Goal: Task Accomplishment & Management: Manage account settings

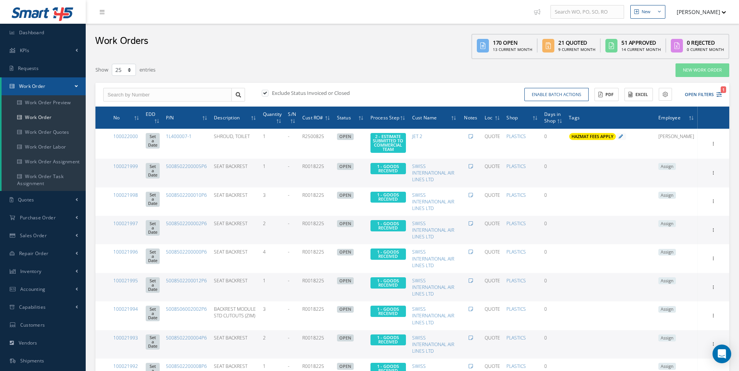
select select "25"
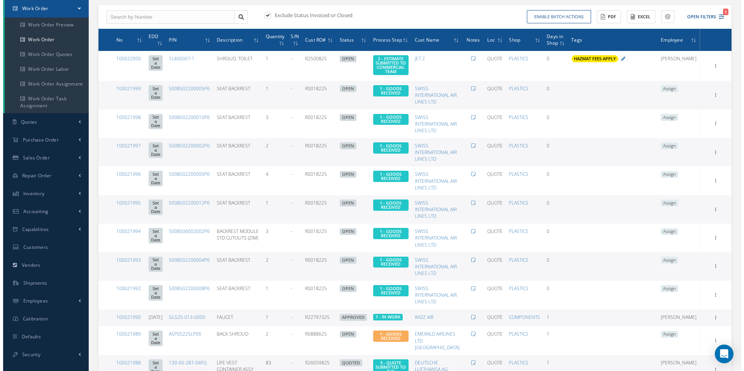
scroll to position [78, 0]
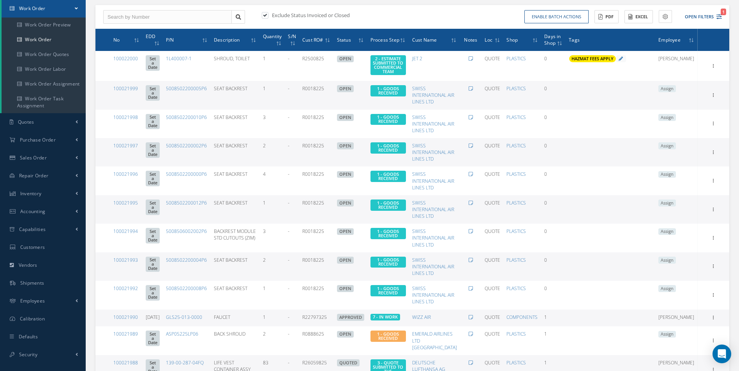
click at [675, 91] on span "Assign" at bounding box center [667, 88] width 18 height 7
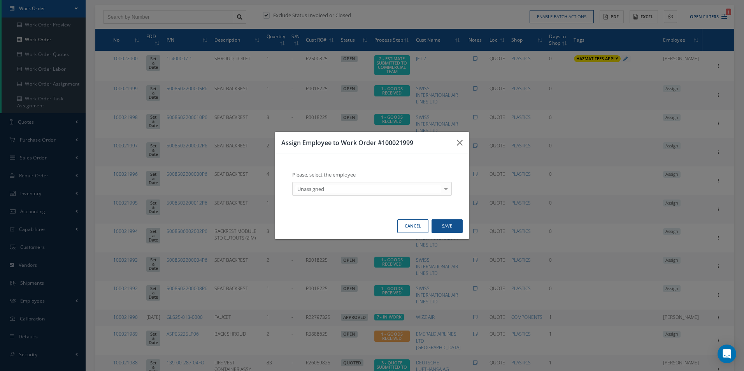
click at [326, 183] on div "Unassigned" at bounding box center [372, 189] width 160 height 14
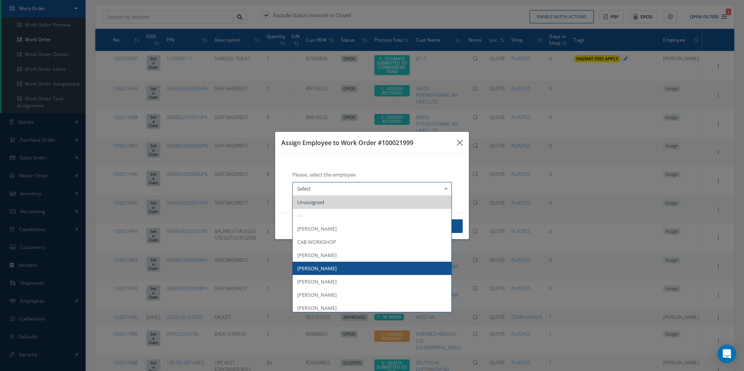
click at [331, 265] on span "[PERSON_NAME]" at bounding box center [316, 268] width 39 height 7
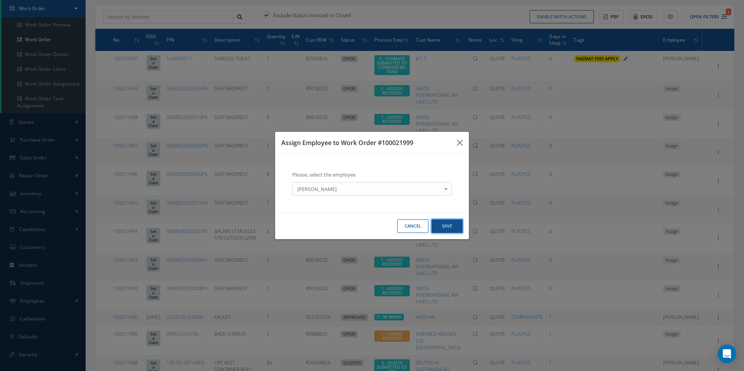
click at [449, 224] on button "Save" at bounding box center [447, 227] width 31 height 14
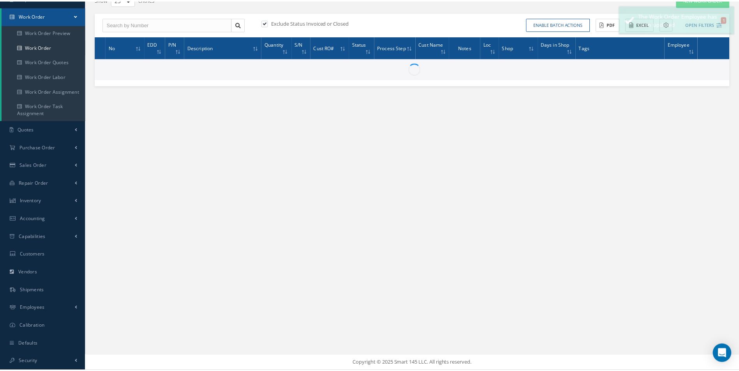
scroll to position [70, 0]
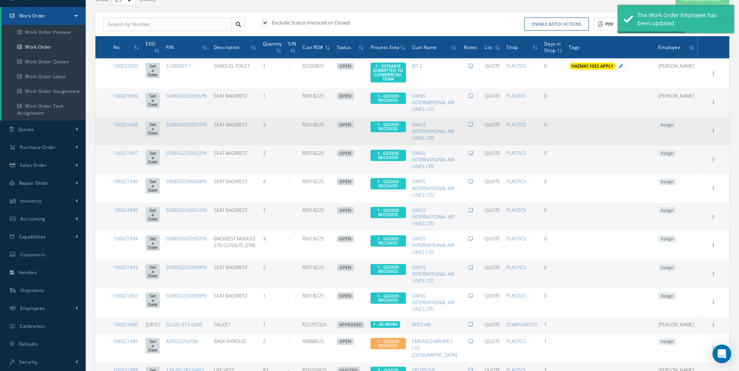
click at [676, 128] on span "Assign" at bounding box center [667, 124] width 18 height 7
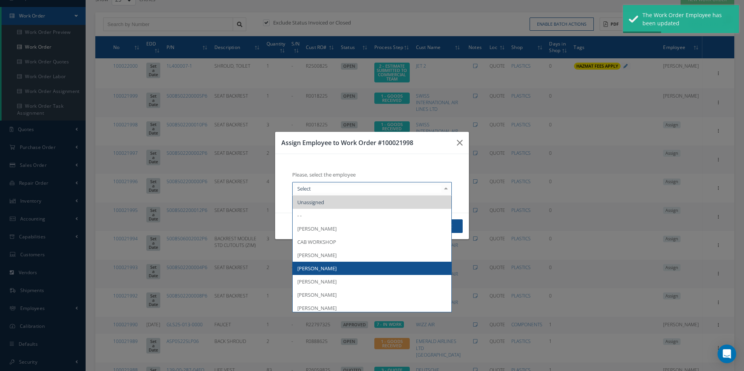
click at [335, 268] on span "[PERSON_NAME]" at bounding box center [372, 268] width 159 height 13
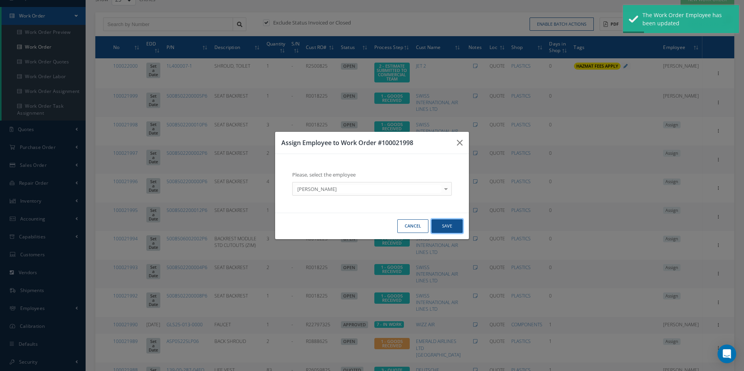
click at [445, 231] on button "Save" at bounding box center [447, 227] width 31 height 14
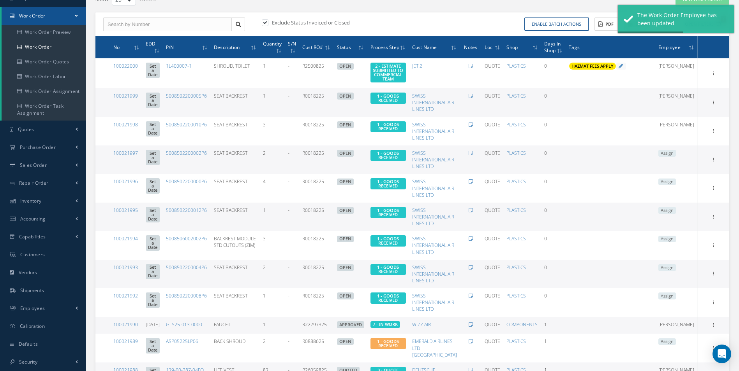
click at [676, 157] on span "Assign" at bounding box center [667, 153] width 18 height 7
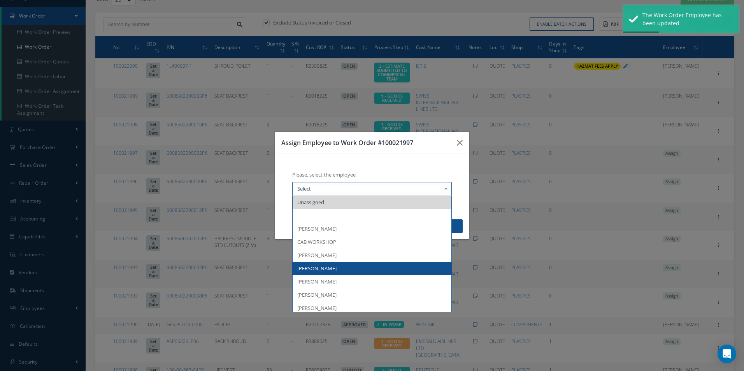
click at [321, 269] on span "[PERSON_NAME]" at bounding box center [316, 268] width 39 height 7
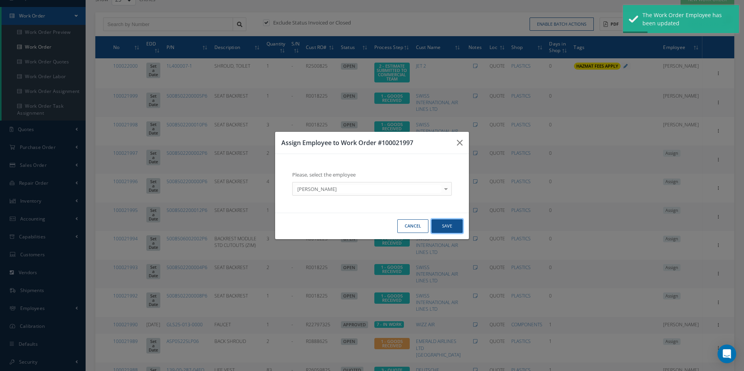
click at [452, 222] on button "Save" at bounding box center [447, 227] width 31 height 14
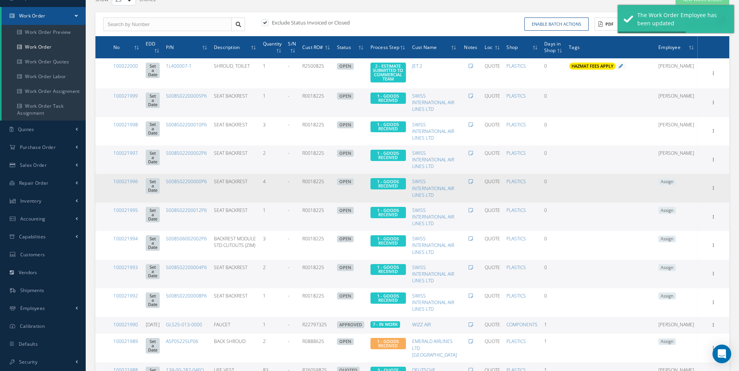
click at [676, 185] on span "Assign" at bounding box center [667, 182] width 18 height 7
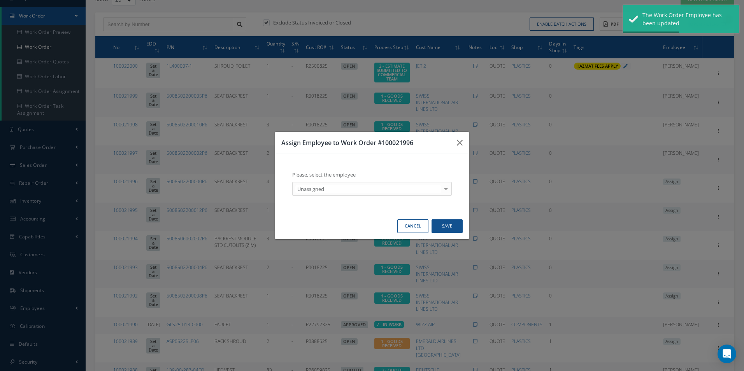
click at [358, 196] on div "Please, select the employee Unassigned Unassigned - - Anna Giacovelli CAB WORKS…" at bounding box center [372, 183] width 178 height 43
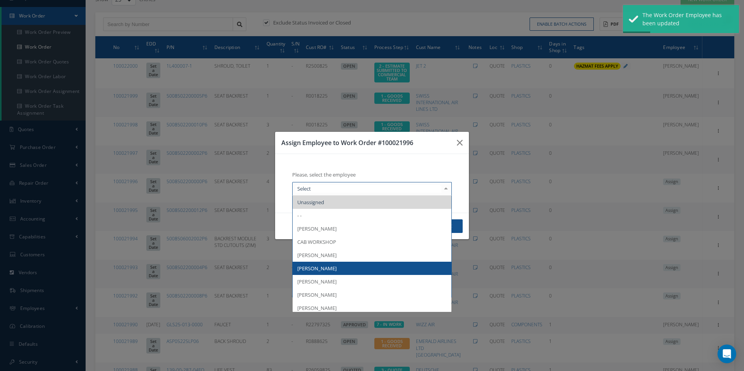
click at [326, 264] on span "[PERSON_NAME]" at bounding box center [372, 268] width 159 height 13
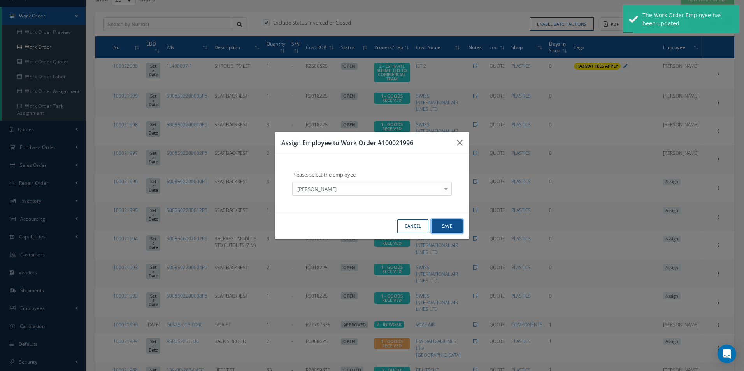
click at [452, 224] on button "Save" at bounding box center [447, 227] width 31 height 14
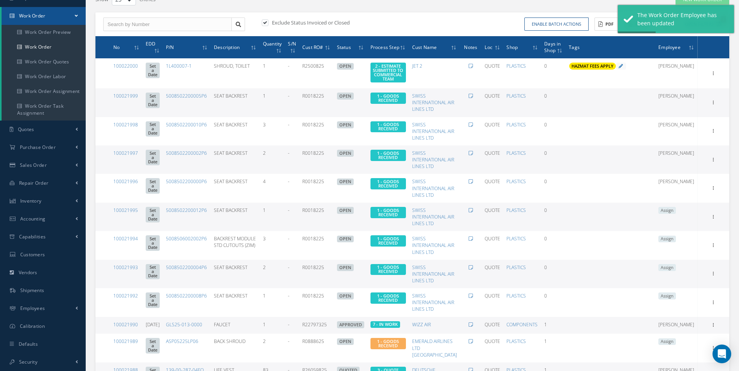
click at [676, 214] on span "Assign" at bounding box center [667, 210] width 18 height 7
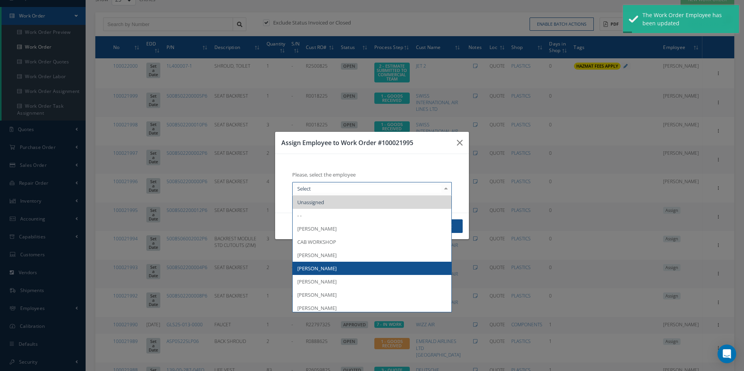
click at [326, 268] on span "[PERSON_NAME]" at bounding box center [316, 268] width 39 height 7
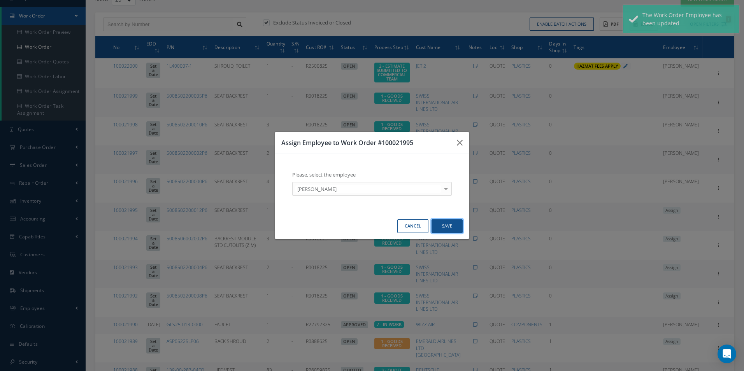
click at [439, 226] on button "Save" at bounding box center [447, 227] width 31 height 14
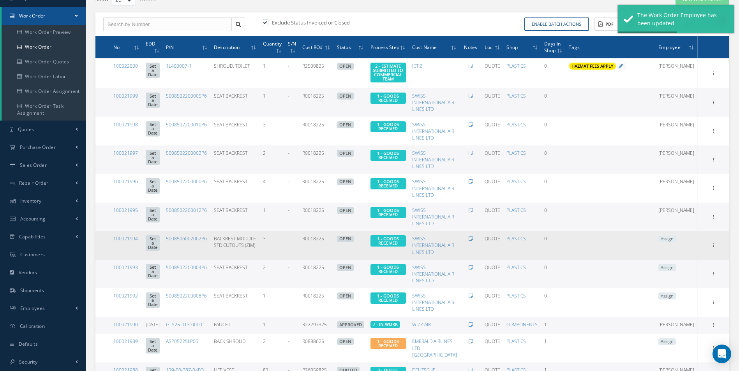
click at [676, 243] on span "Assign" at bounding box center [667, 239] width 18 height 7
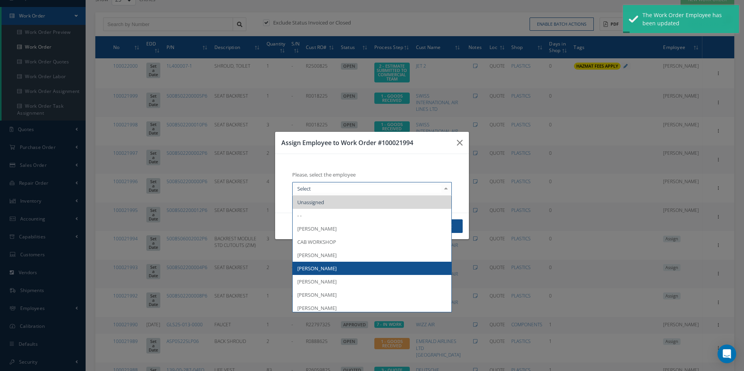
click at [330, 265] on span "[PERSON_NAME]" at bounding box center [372, 268] width 159 height 13
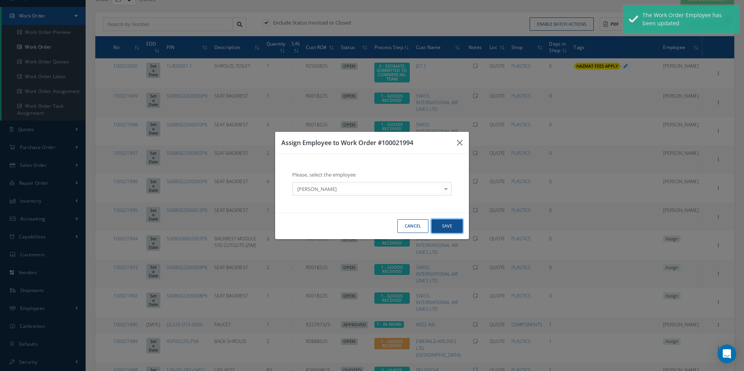
click at [438, 226] on button "Save" at bounding box center [447, 227] width 31 height 14
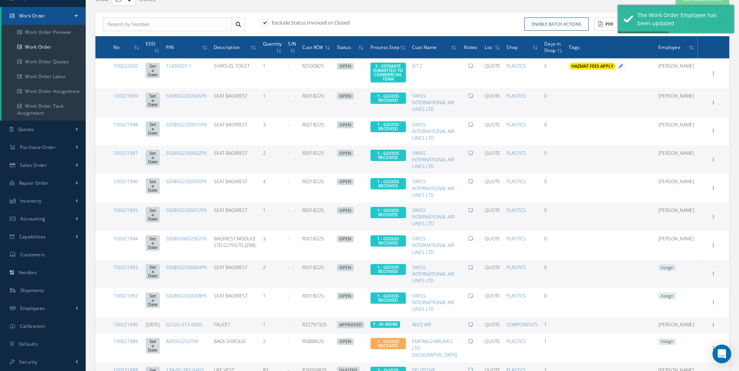
click at [676, 271] on span "Assign" at bounding box center [667, 267] width 18 height 7
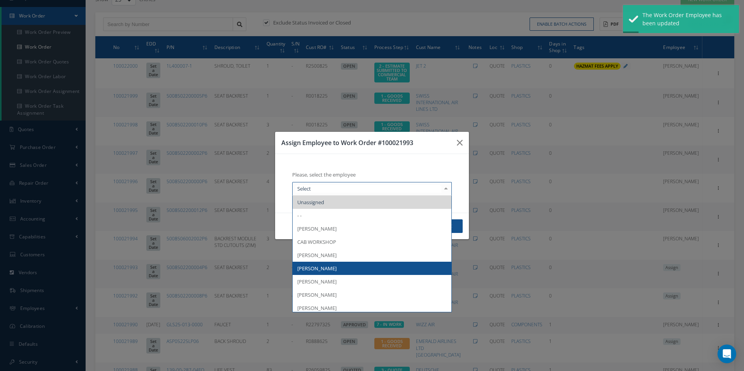
click at [326, 271] on span "[PERSON_NAME]" at bounding box center [316, 268] width 39 height 7
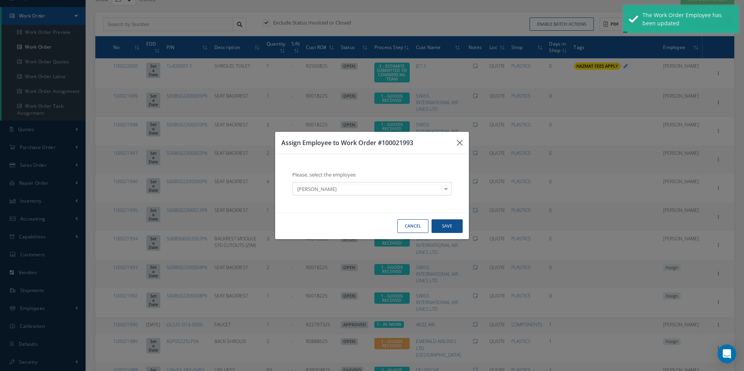
click at [438, 218] on div "Cancel Save" at bounding box center [372, 226] width 194 height 26
drag, startPoint x: 447, startPoint y: 221, endPoint x: 452, endPoint y: 228, distance: 8.6
click at [447, 222] on button "Save" at bounding box center [447, 227] width 31 height 14
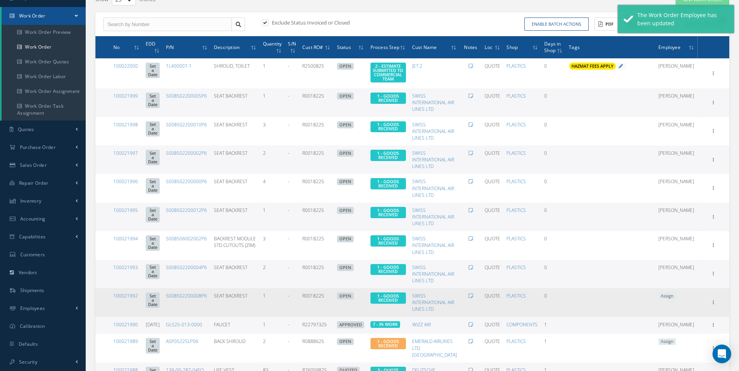
click at [676, 300] on span "Assign" at bounding box center [667, 296] width 18 height 7
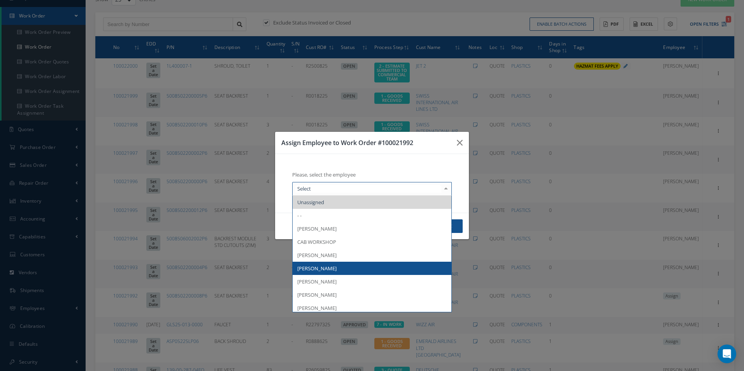
click at [317, 264] on span "[PERSON_NAME]" at bounding box center [372, 268] width 159 height 13
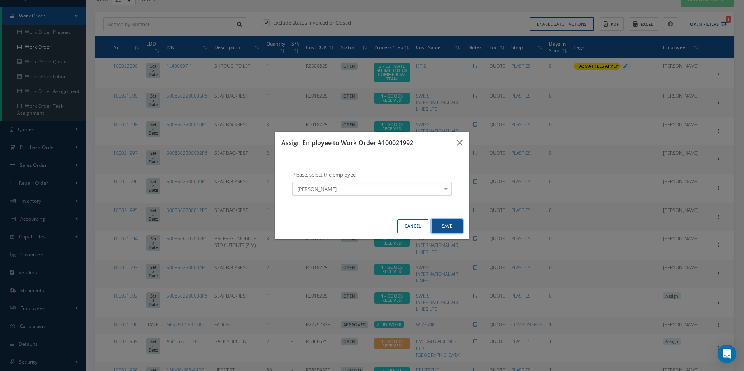
click at [447, 225] on button "Save" at bounding box center [447, 227] width 31 height 14
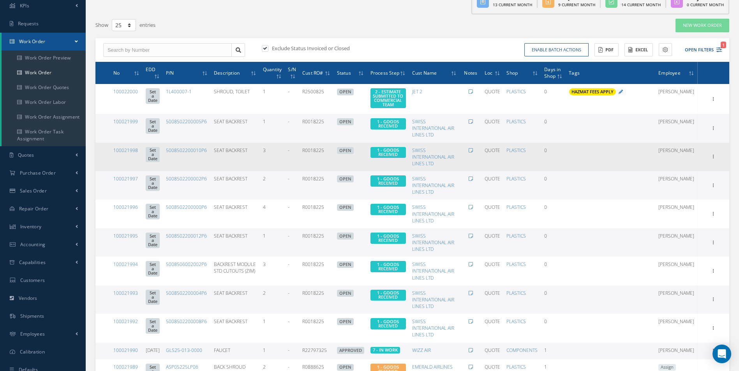
scroll to position [0, 0]
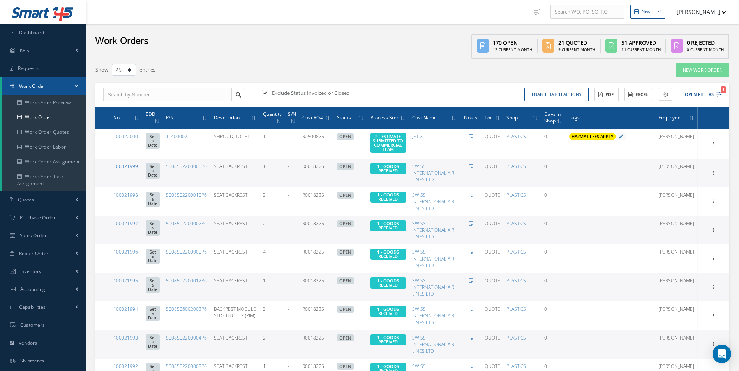
click at [132, 170] on link "100021999" at bounding box center [125, 166] width 25 height 7
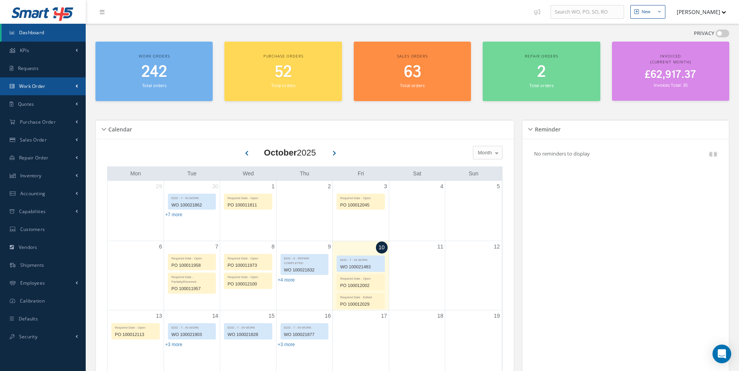
click at [32, 87] on span "Work Order" at bounding box center [32, 86] width 26 height 7
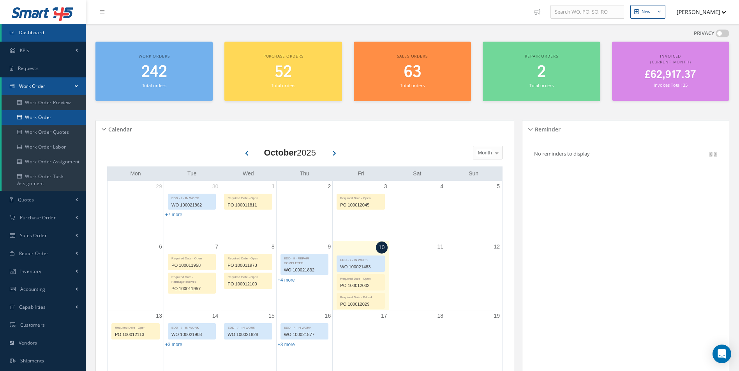
click at [37, 118] on link "Work Order" at bounding box center [44, 117] width 84 height 15
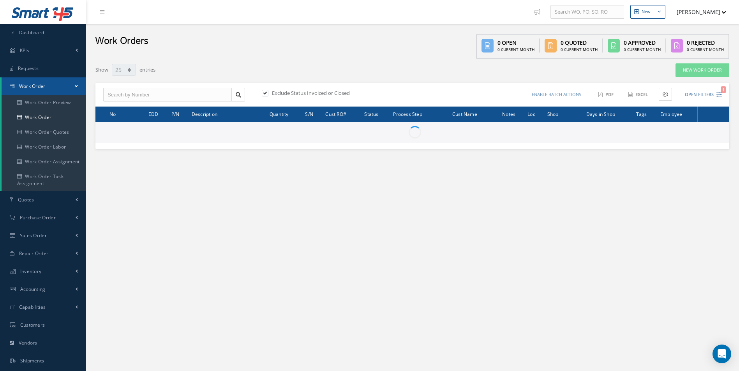
select select "25"
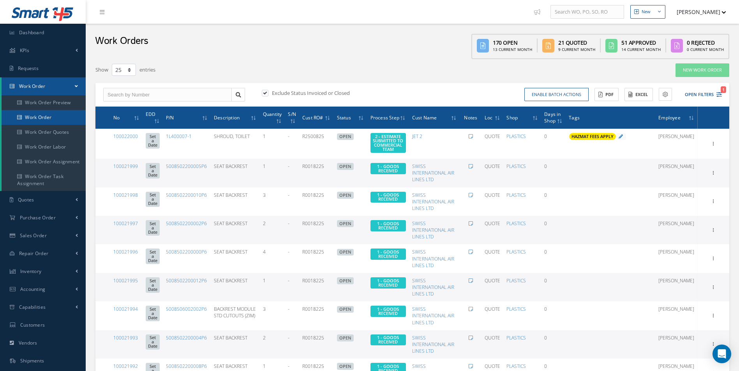
type input "All Work Request"
type input "All Work Performed"
type input "All Status"
type input "WO Part Status"
click at [724, 95] on div "Exclude Status Invoiced or Closed Enable batch actions Update Work Orders Close…" at bounding box center [412, 95] width 634 height 24
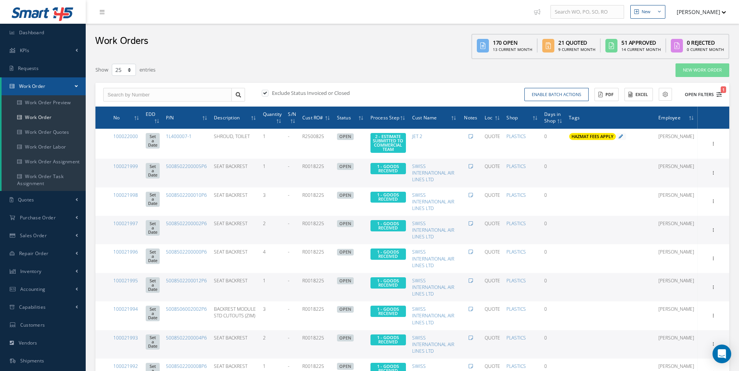
click at [720, 95] on icon "1" at bounding box center [718, 94] width 5 height 5
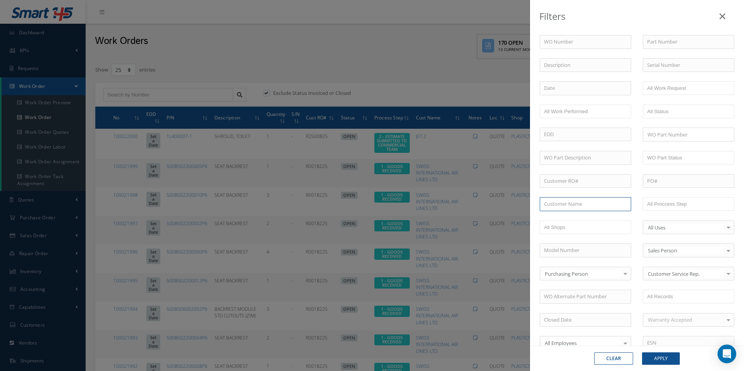
click at [563, 204] on input "text" at bounding box center [586, 204] width 92 height 14
click at [591, 217] on span "SWISS INTERNATIONAL AIR LINES LTD" at bounding box center [575, 222] width 63 height 15
type input "SWISS INTERNATIONAL AIR LINES LTD"
click at [664, 361] on button "Apply" at bounding box center [661, 359] width 38 height 12
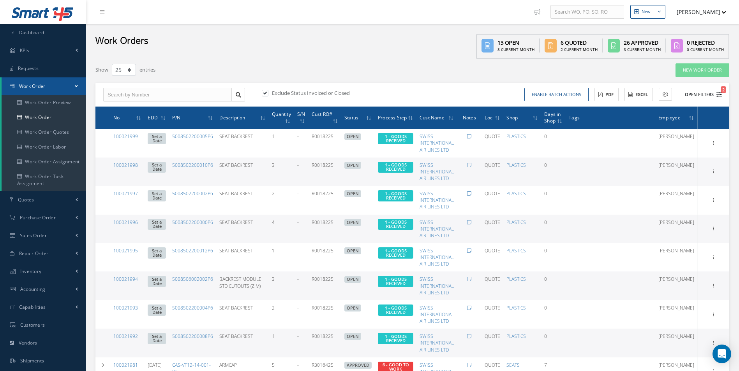
click at [716, 96] on icon "2" at bounding box center [718, 94] width 5 height 5
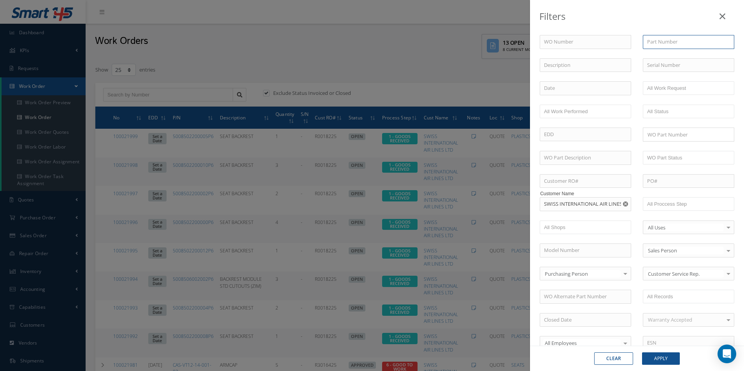
click at [680, 42] on input "text" at bounding box center [689, 42] width 92 height 14
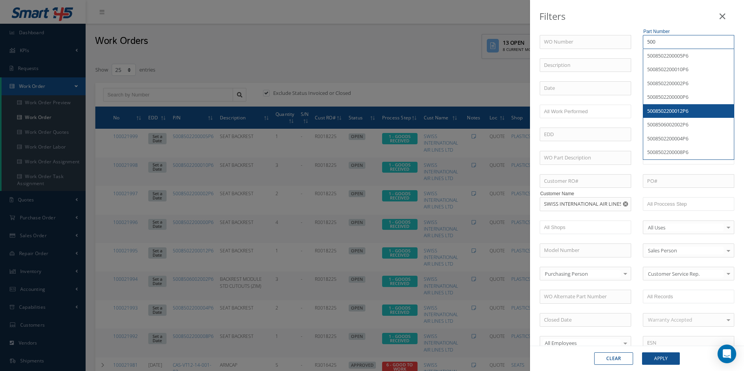
type input "500"
click at [665, 361] on button "Apply" at bounding box center [661, 359] width 38 height 12
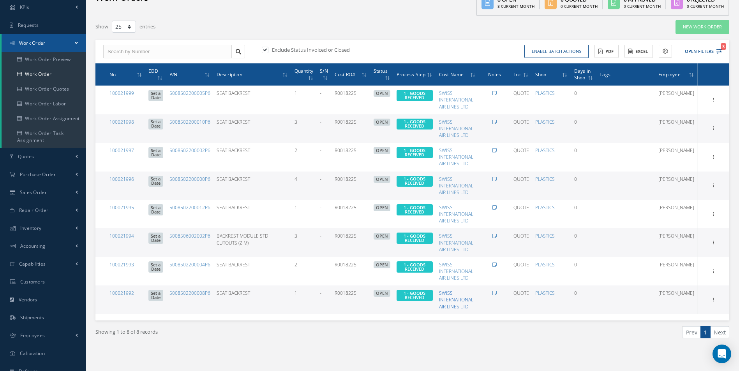
scroll to position [70, 0]
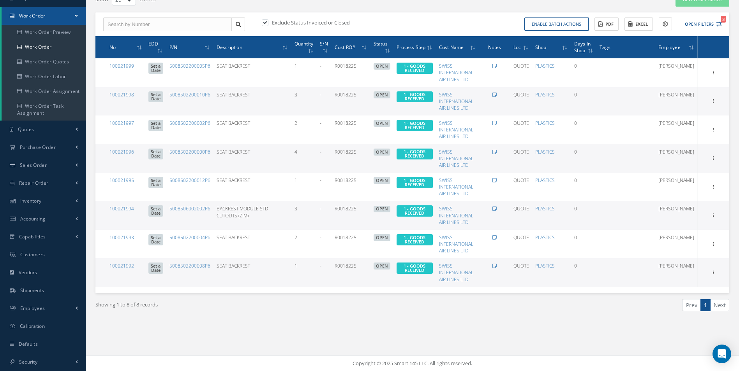
click at [269, 23] on label at bounding box center [269, 22] width 2 height 7
click at [267, 23] on input "checkbox" at bounding box center [264, 23] width 5 height 5
checkbox input "false"
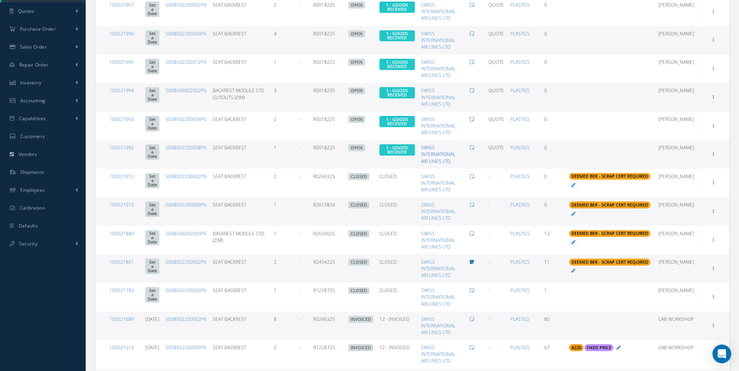
scroll to position [226, 0]
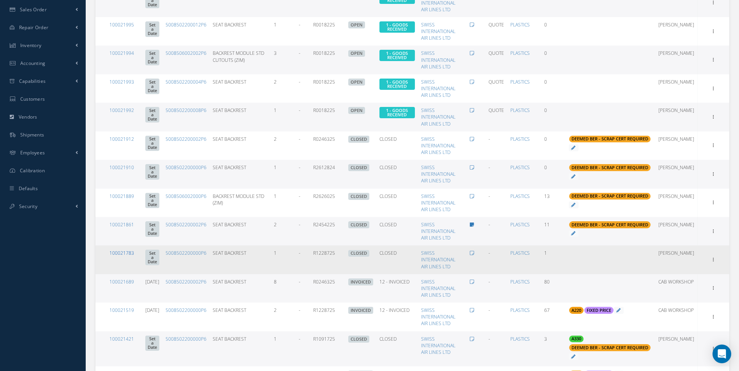
click at [122, 253] on link "100021783" at bounding box center [121, 253] width 25 height 7
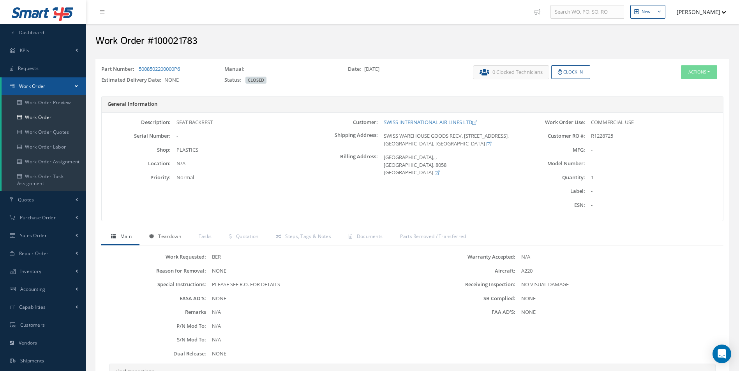
click at [161, 235] on span "Teardown" at bounding box center [169, 236] width 23 height 7
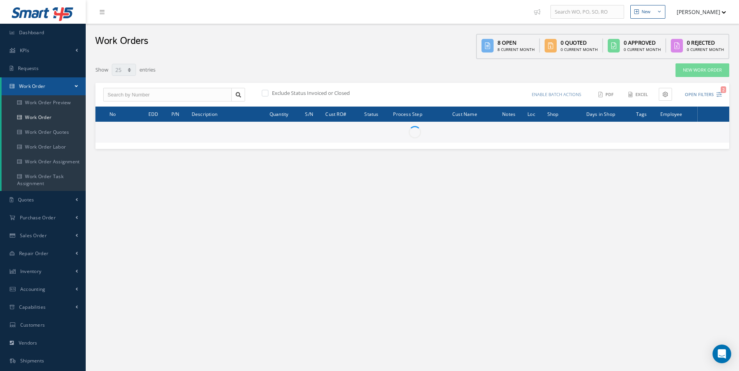
select select "25"
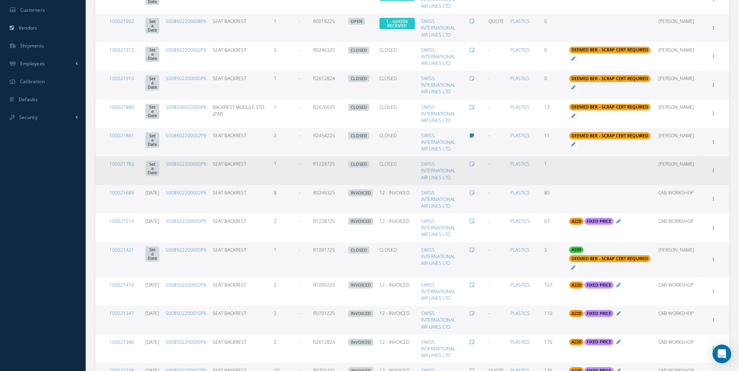
scroll to position [382, 0]
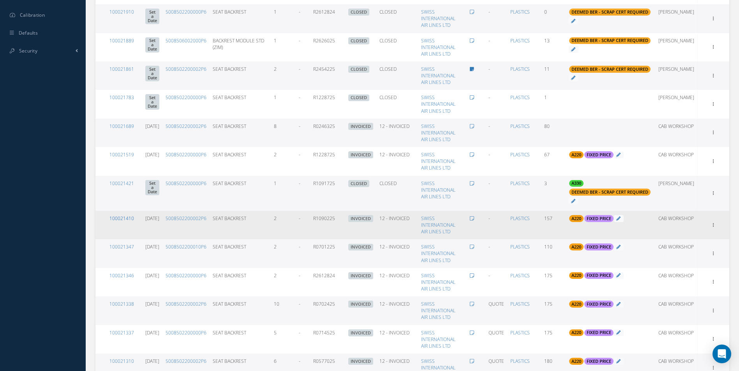
click at [123, 219] on link "100021410" at bounding box center [121, 218] width 25 height 7
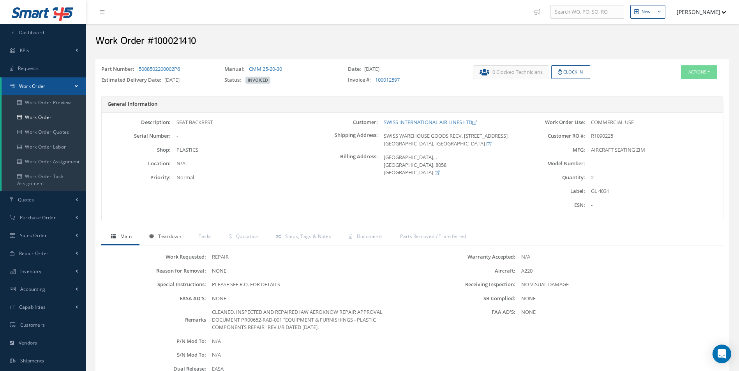
click at [152, 237] on icon at bounding box center [151, 236] width 5 height 5
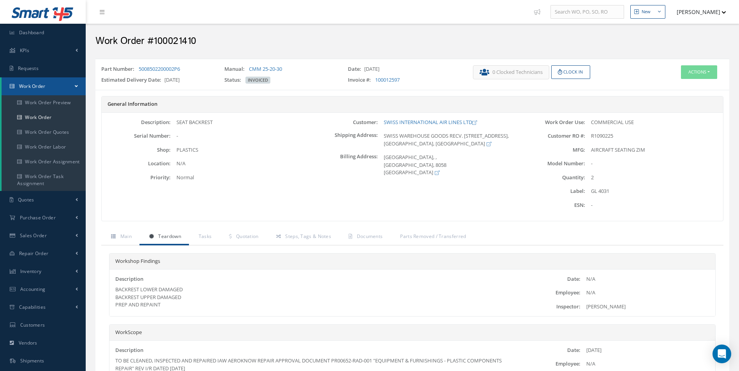
drag, startPoint x: 170, startPoint y: 305, endPoint x: 105, endPoint y: 285, distance: 68.1
click at [105, 285] on div "Workshop Findings Description BACKREST LOWER DAMAGED BACKREST UPPER DAMAGED PRE…" at bounding box center [412, 325] width 622 height 158
drag, startPoint x: 105, startPoint y: 285, endPoint x: 176, endPoint y: 298, distance: 72.5
click at [176, 298] on div "BACKREST LOWER DAMAGED BACKREST UPPER DAMAGED PREP AND REPAINT" at bounding box center [311, 297] width 392 height 23
drag, startPoint x: 144, startPoint y: 302, endPoint x: 114, endPoint y: 293, distance: 31.3
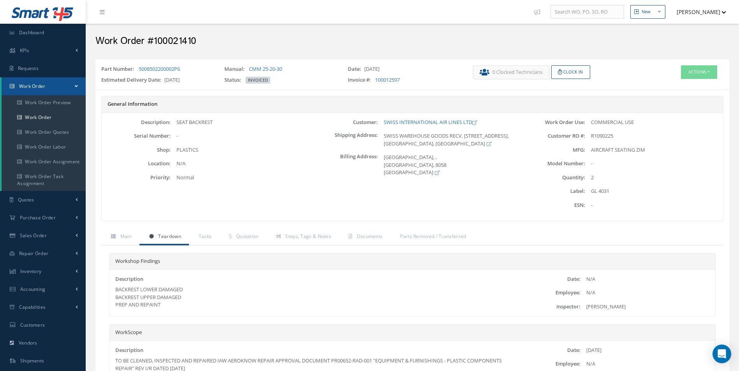
click at [114, 293] on div "Description BACKREST LOWER DAMAGED BACKREST UPPER DAMAGED PREP AND REPAINT" at bounding box center [311, 293] width 404 height 34
copy div "BACKREST LOWER DAMAGED BACKREST UPPER DAMAGED PREP AND REPAINT"
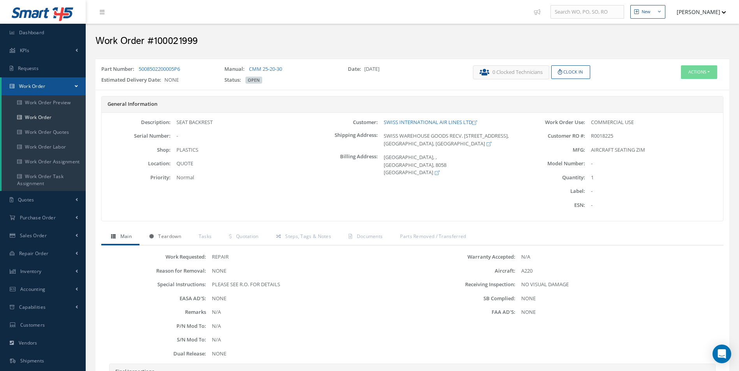
click at [172, 242] on link "Teardown" at bounding box center [163, 237] width 49 height 16
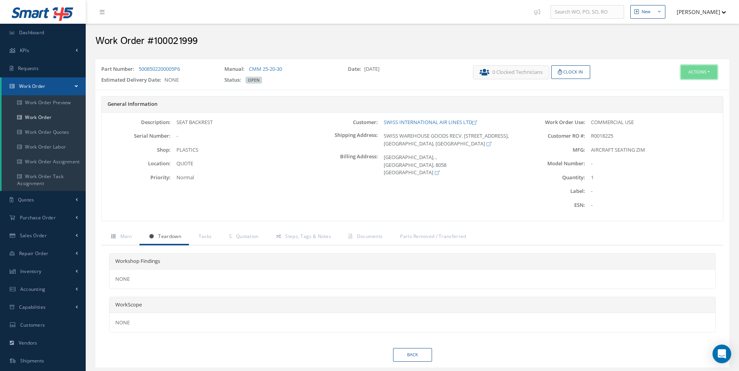
click at [715, 72] on button "Actions" at bounding box center [699, 72] width 36 height 14
click at [671, 87] on link "Edit" at bounding box center [687, 87] width 62 height 11
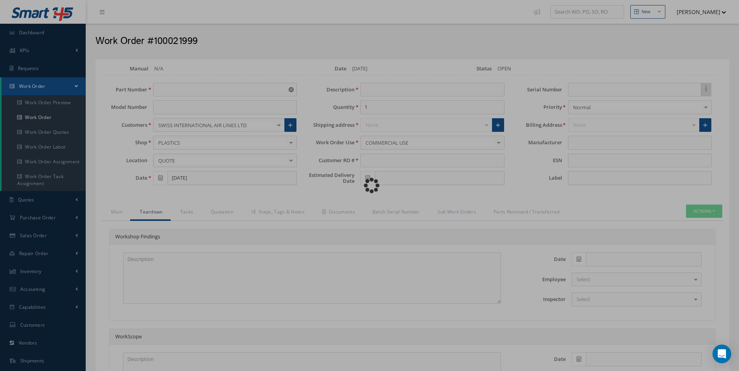
type input "5008502200005P6"
type input "SEAT BACKREST"
type input "R0018225"
type input "AIRCRAFT SEATING ZIM"
click at [164, 283] on div "Loading… Manual CMM 25-20-30 [GEOGRAPHIC_DATA] Date [DATE] Status OPEN Part Num…" at bounding box center [412, 262] width 634 height 407
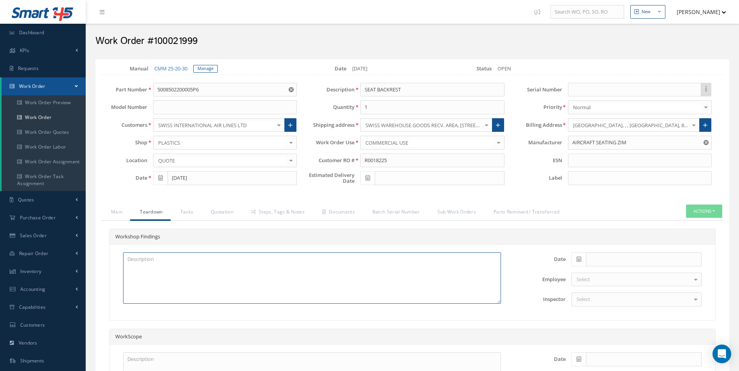
click at [154, 268] on textarea at bounding box center [312, 278] width 378 height 51
paste textarea "BACKREST LOWER DAMAGED BACKREST UPPER DAMAGED PREP AND REPAINT"
type textarea "BACKREST LOWER DAMAGED BACKREST UPPER DAMAGED PREP AND REPAINT"
click at [583, 259] on span at bounding box center [578, 260] width 14 height 14
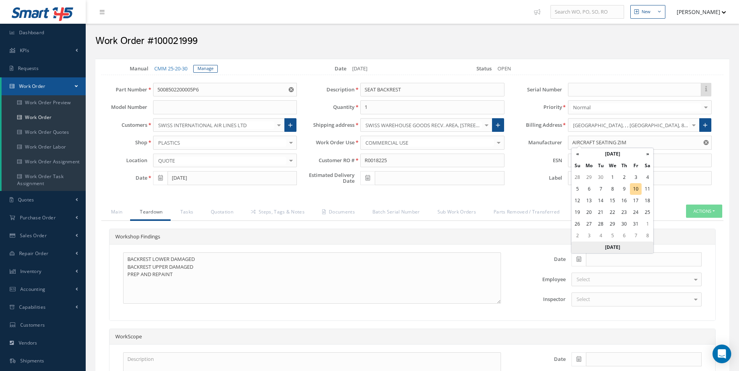
click at [618, 249] on th "[DATE]" at bounding box center [612, 248] width 82 height 12
type input "[DATE]"
click at [610, 301] on div "Select" at bounding box center [636, 300] width 130 height 14
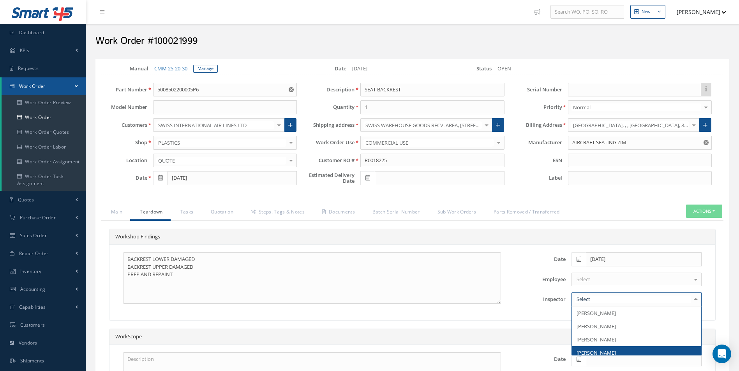
click at [603, 350] on span "[PERSON_NAME]" at bounding box center [595, 353] width 39 height 7
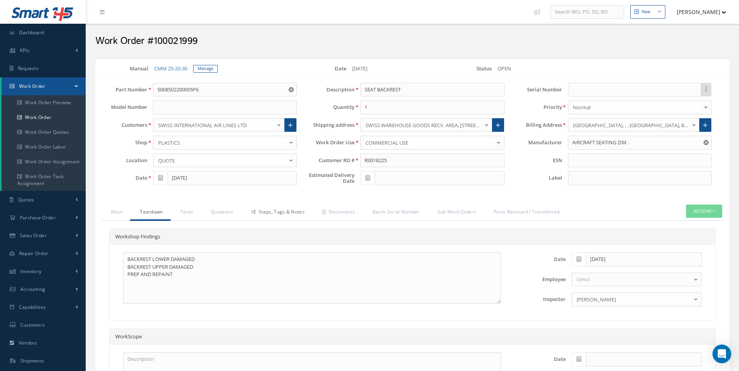
click at [293, 211] on link "Steps, Tags & Notes" at bounding box center [276, 213] width 71 height 16
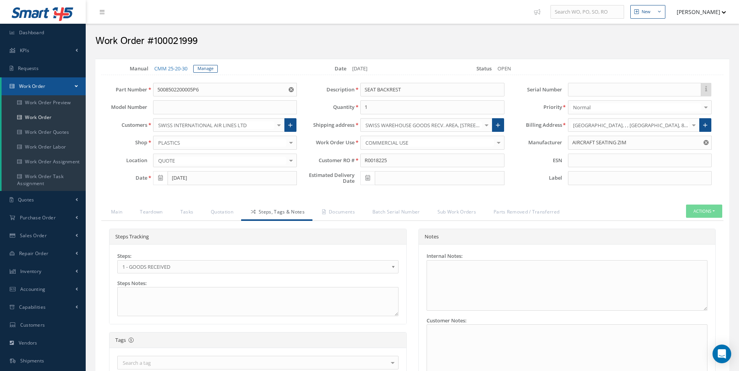
click at [195, 264] on span "1 - GOODS RECEIVED" at bounding box center [255, 266] width 266 height 9
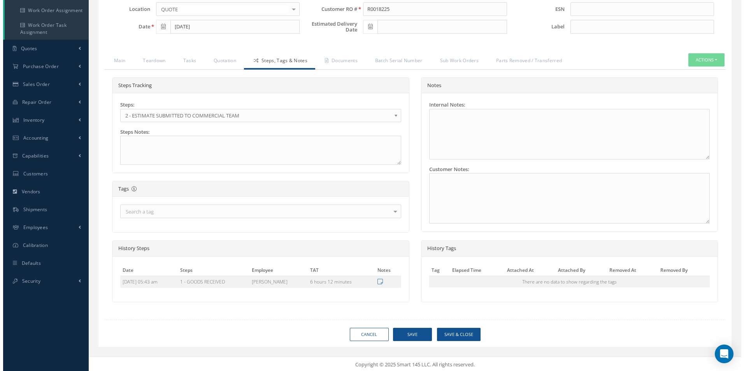
scroll to position [153, 0]
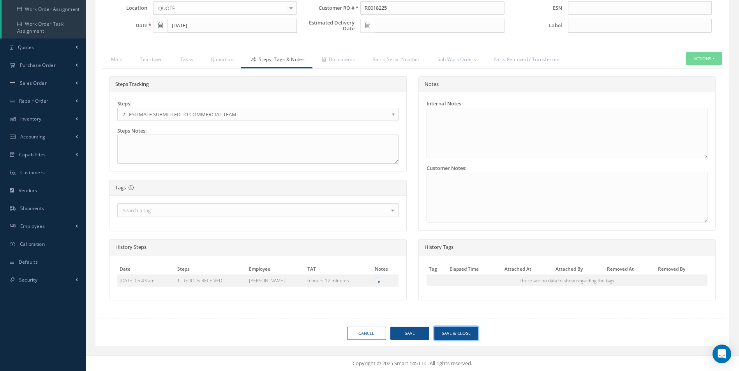
click at [454, 335] on button "Save & Close" at bounding box center [456, 334] width 44 height 14
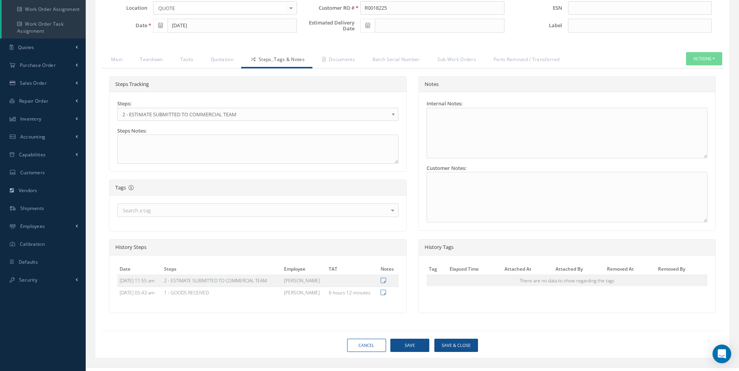
type input "AIRCRAFT SEATING ZIM"
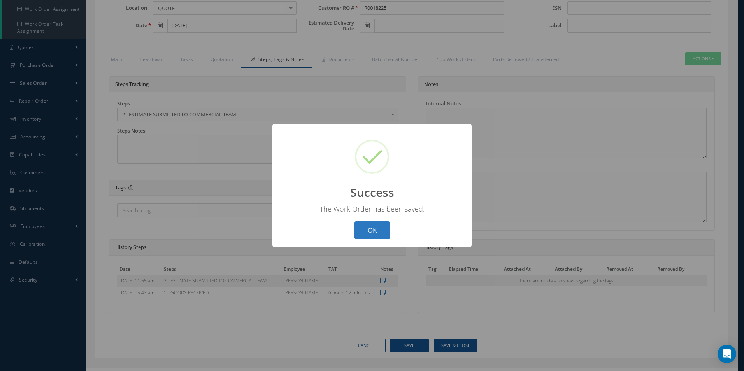
click at [384, 225] on button "OK" at bounding box center [372, 231] width 35 height 18
select select "25"
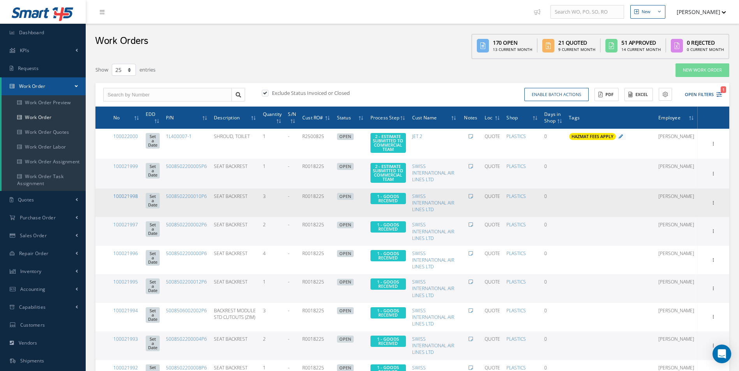
click at [125, 200] on link "100021998" at bounding box center [125, 196] width 25 height 7
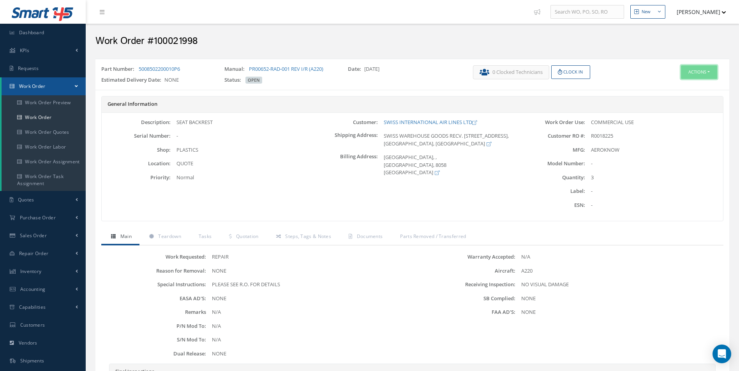
click at [691, 76] on button "Actions" at bounding box center [699, 72] width 36 height 14
click at [681, 91] on link "Edit" at bounding box center [687, 87] width 62 height 11
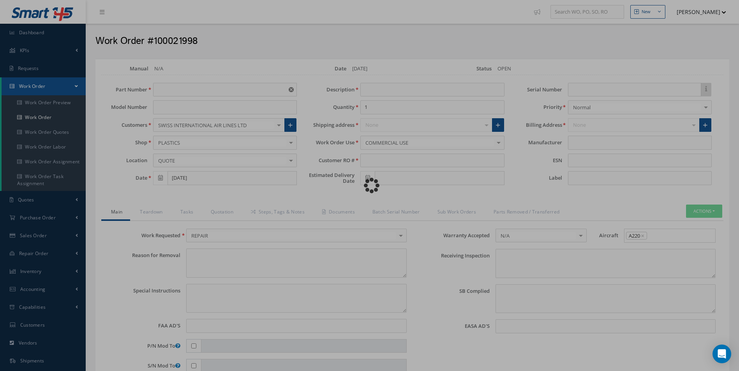
type input "5008502200010P6"
type input "SEAT BACKREST"
type input "3"
type input "R0018225"
type textarea "NONE"
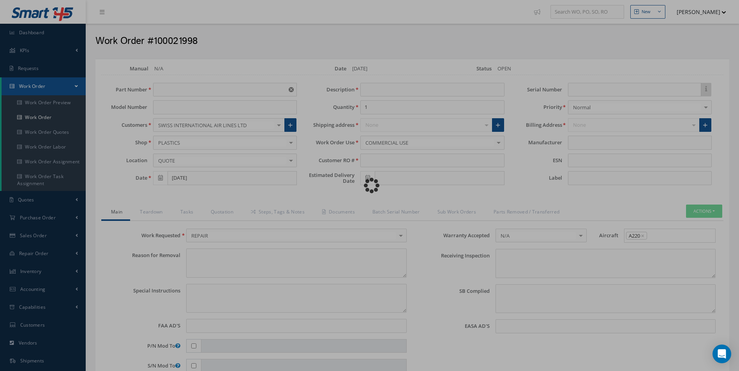
type textarea "PLEASE SEE R.O. FOR DETAILS"
type input "NONE"
type textarea "NO VISUAL DAMAGE"
type textarea "NONE"
type input "NONE"
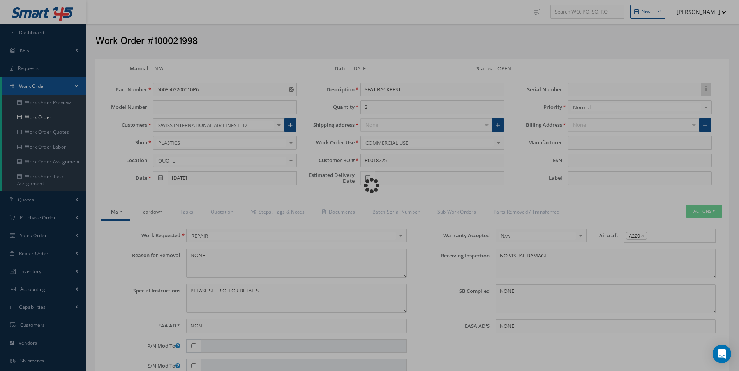
type input "AEROKNOW"
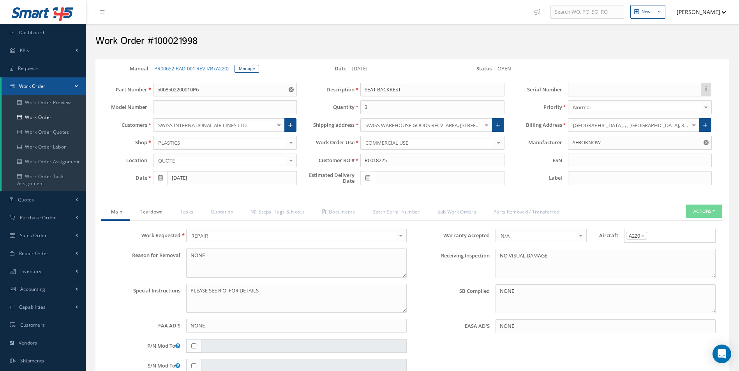
click at [146, 214] on link "Teardown" at bounding box center [150, 213] width 40 height 16
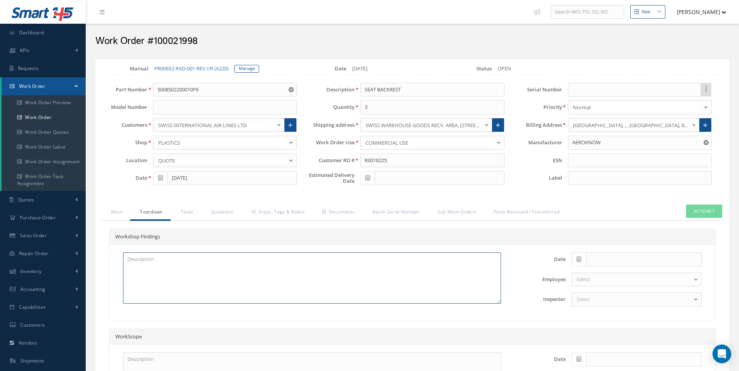
click at [153, 283] on textarea at bounding box center [312, 278] width 378 height 51
paste textarea "BACKREST LOWER DAMAGED BACKREST UPPER DAMAGED PREP AND REPAINT"
type textarea "BACKREST LOWER DAMAGED BACKREST UPPER DAMAGED PREP AND REPAINT"
click at [579, 262] on icon at bounding box center [578, 259] width 5 height 5
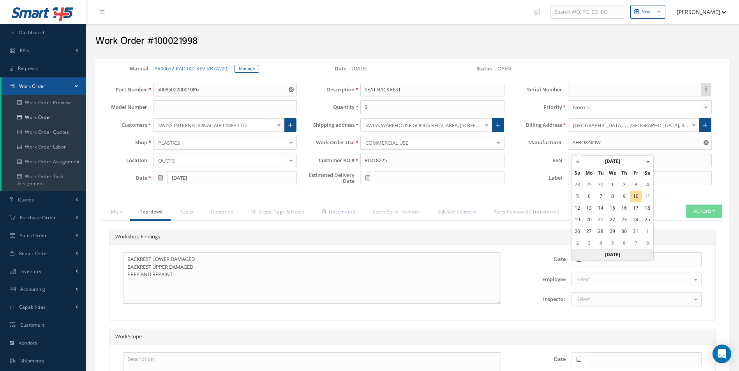
click at [620, 252] on th "[DATE]" at bounding box center [612, 255] width 82 height 12
type input "[DATE]"
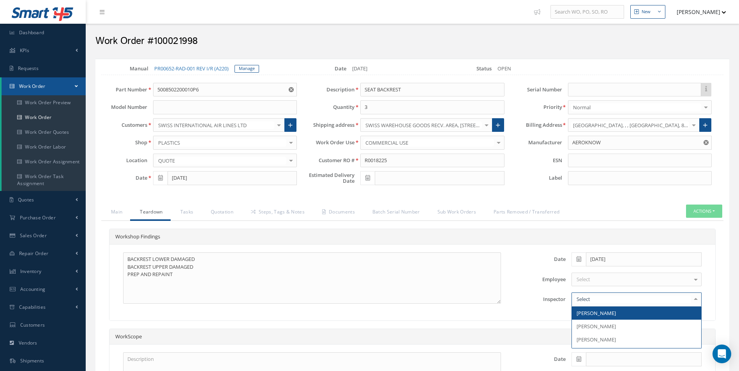
click at [612, 307] on div at bounding box center [636, 300] width 130 height 14
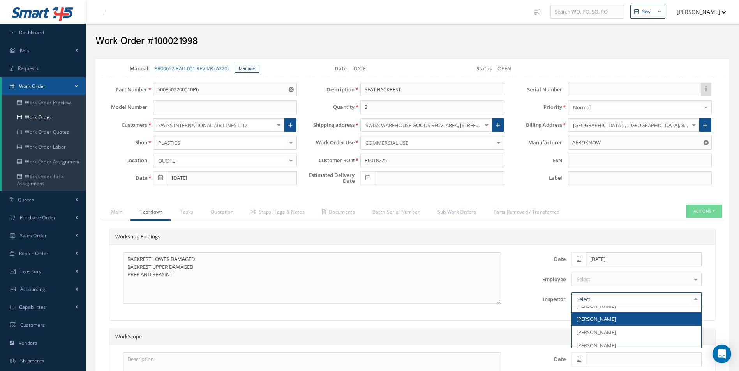
scroll to position [11, 0]
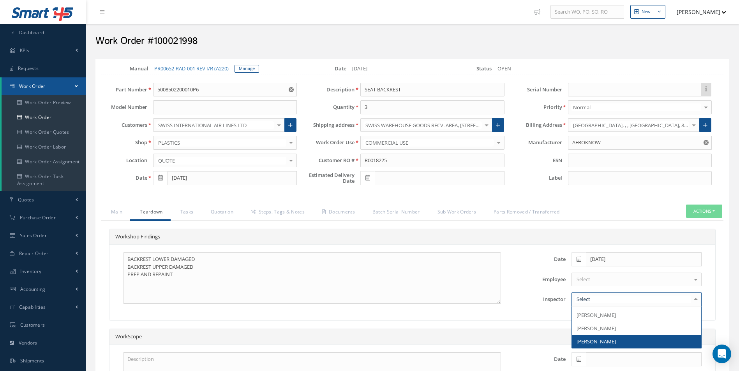
click at [613, 345] on span "[PERSON_NAME]" at bounding box center [595, 341] width 39 height 7
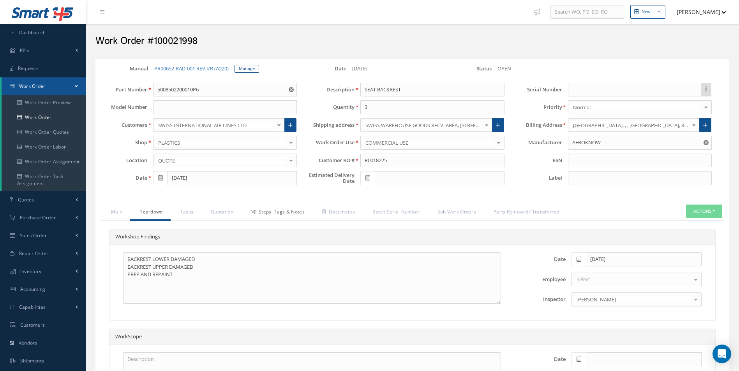
click at [259, 217] on link "Steps, Tags & Notes" at bounding box center [276, 213] width 71 height 16
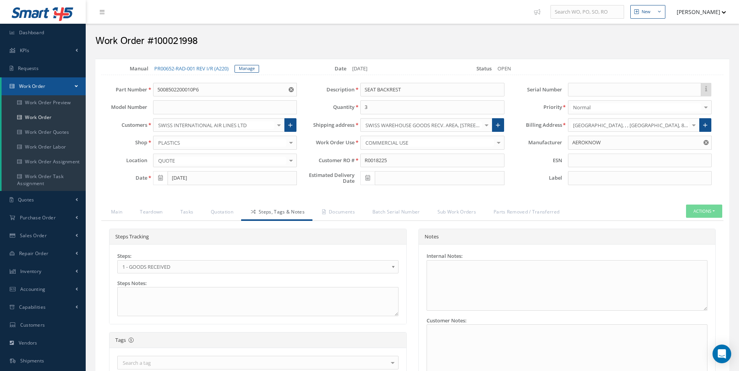
click at [190, 272] on span "1 - GOODS RECEIVED" at bounding box center [255, 266] width 266 height 9
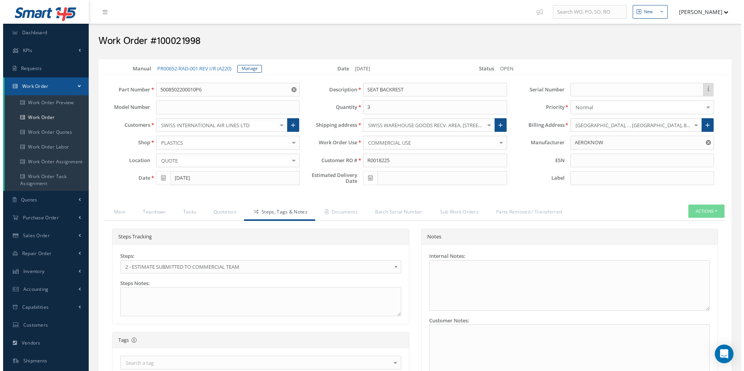
scroll to position [160, 0]
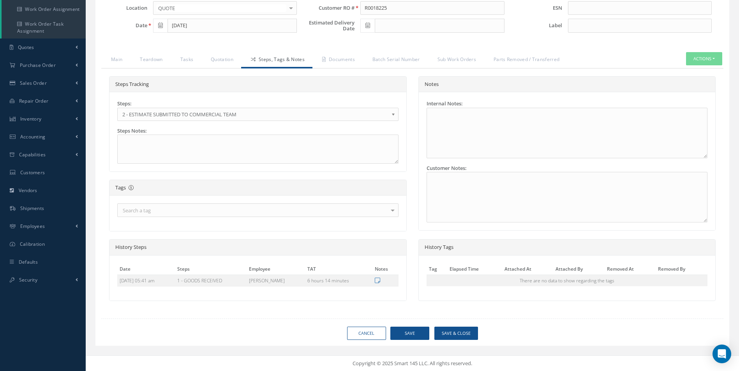
click at [452, 325] on div "Loading… Manual PR00652-RAD-001 REV I/R (A220) Manage Date 10/10/2025 Status OP…" at bounding box center [412, 126] width 634 height 440
click at [455, 328] on button "Save & Close" at bounding box center [456, 334] width 44 height 14
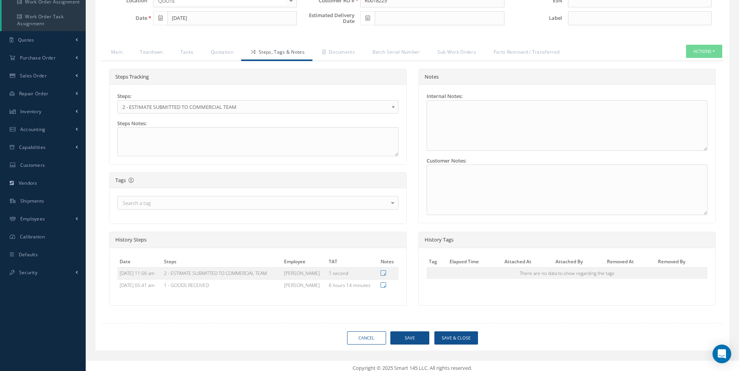
type input "AEROKNOW"
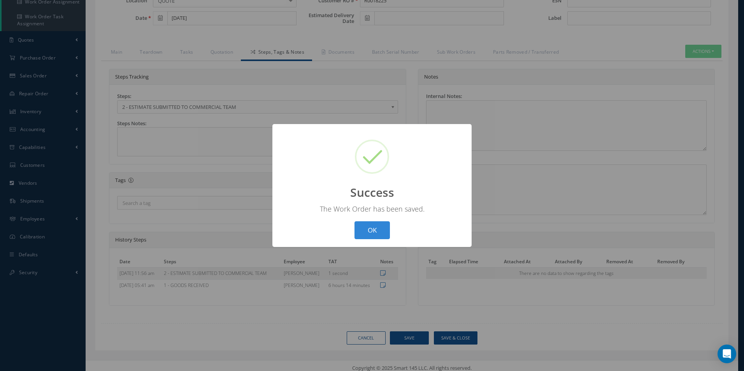
click at [368, 216] on div "? ! i Success × The Work Order has been saved. OK Cancel" at bounding box center [372, 185] width 199 height 123
click at [371, 222] on button "OK" at bounding box center [372, 231] width 35 height 18
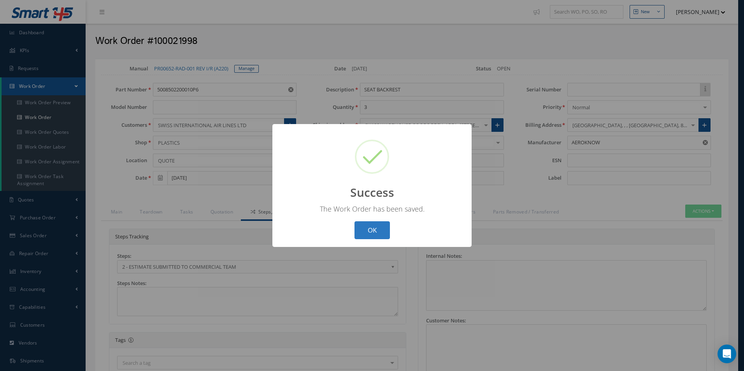
select select "25"
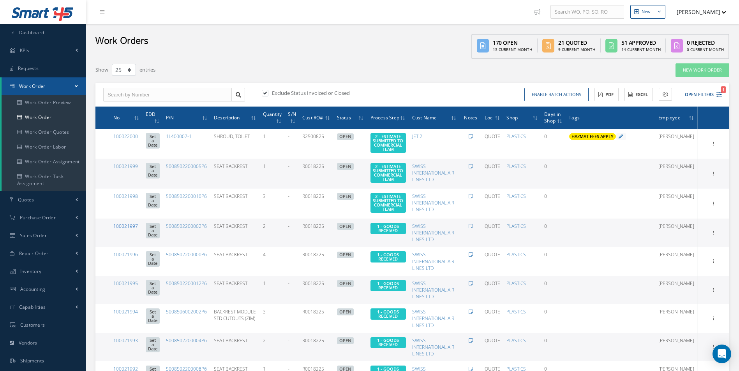
click at [124, 230] on link "100021997" at bounding box center [125, 226] width 25 height 7
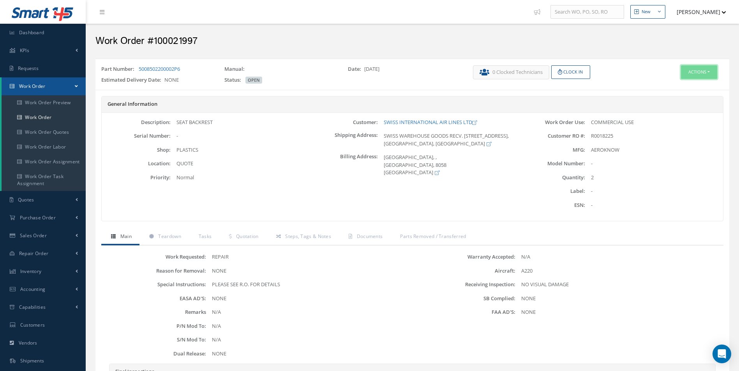
click at [695, 70] on button "Actions" at bounding box center [699, 72] width 36 height 14
click at [681, 87] on link "Edit" at bounding box center [687, 87] width 62 height 11
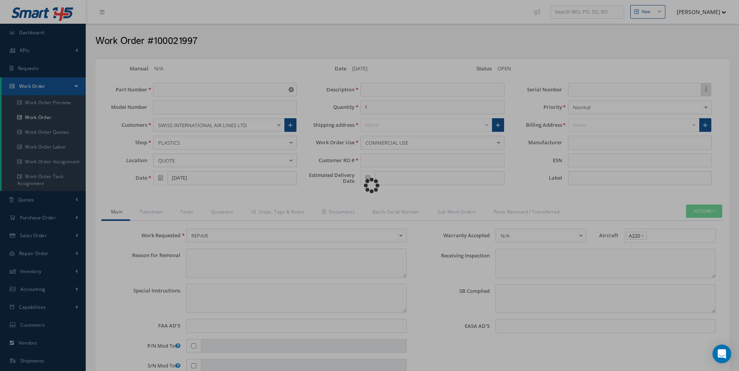
type input "5008502200002P6"
type input "SEAT BACKREST"
type input "2"
type input "R0018225"
type textarea "NONE"
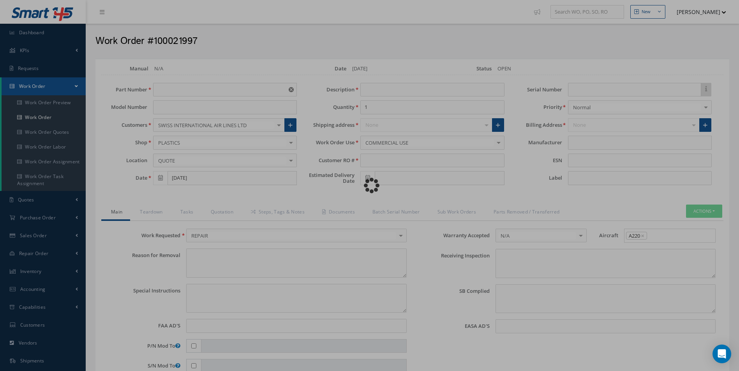
type textarea "PLEASE SEE R.O. FOR DETAILS"
type input "NONE"
type textarea "NO VISUAL DAMAGE"
type textarea "NONE"
type input "NONE"
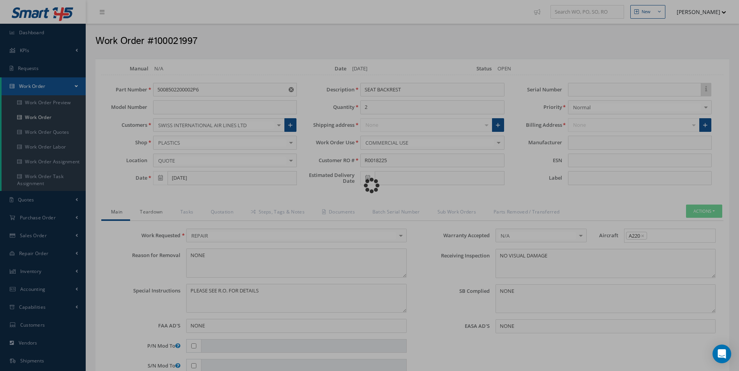
type input "AEROKNOW"
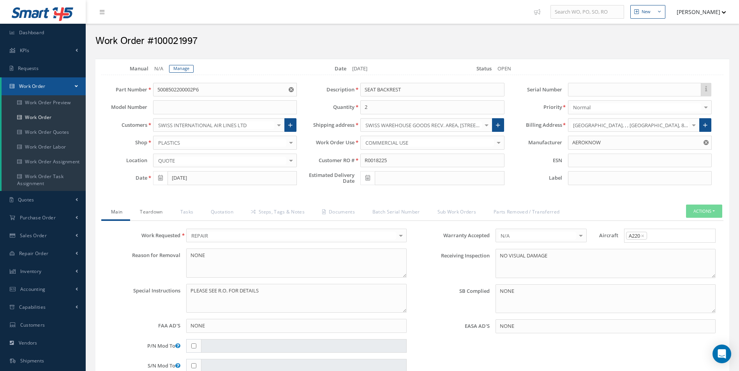
click at [150, 211] on link "Teardown" at bounding box center [150, 213] width 40 height 16
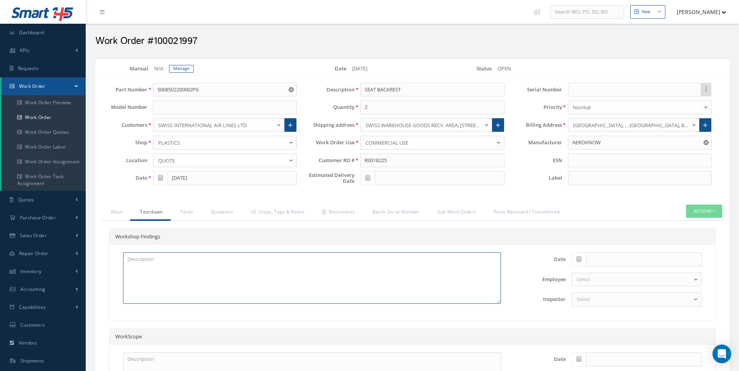
click at [153, 266] on textarea at bounding box center [312, 278] width 378 height 51
paste textarea "BACKREST LOWER DAMAGED BACKREST UPPER DAMAGED PREP AND REPAINT"
type textarea "BACKREST LOWER DAMAGED BACKREST UPPER DAMAGED PREP AND REPAINT"
click at [578, 260] on icon at bounding box center [578, 259] width 5 height 5
click at [627, 253] on input "text" at bounding box center [644, 260] width 116 height 14
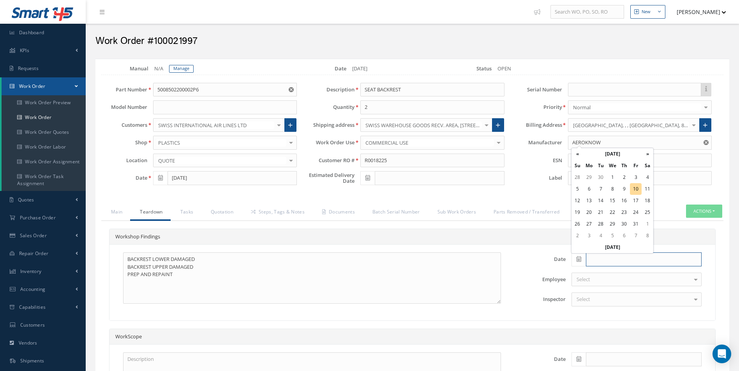
click at [627, 253] on input "text" at bounding box center [644, 260] width 116 height 14
click at [627, 251] on th "[DATE]" at bounding box center [612, 248] width 82 height 12
type input "[DATE]"
click at [601, 303] on div at bounding box center [636, 300] width 130 height 14
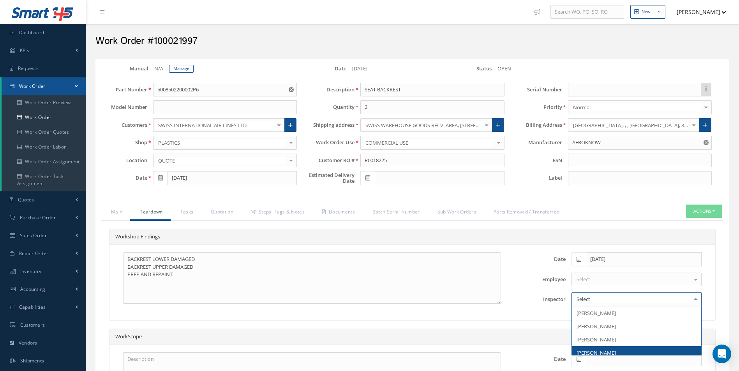
click at [606, 348] on span "[PERSON_NAME]" at bounding box center [636, 353] width 129 height 13
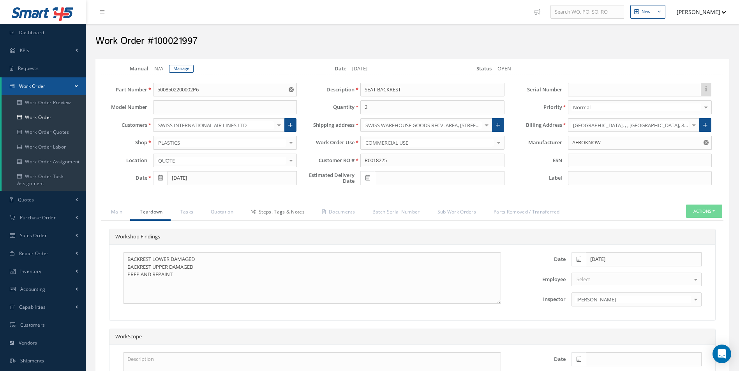
click at [273, 206] on link "Steps, Tags & Notes" at bounding box center [276, 213] width 71 height 16
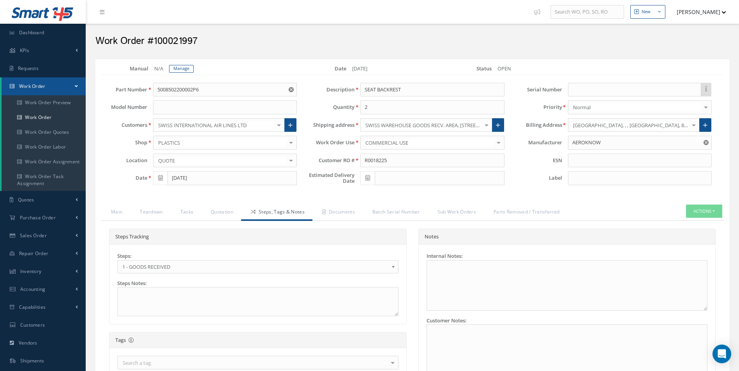
drag, startPoint x: 188, startPoint y: 273, endPoint x: 183, endPoint y: 271, distance: 5.1
click at [187, 273] on div "1 - GOODS RECEIVED" at bounding box center [257, 266] width 281 height 13
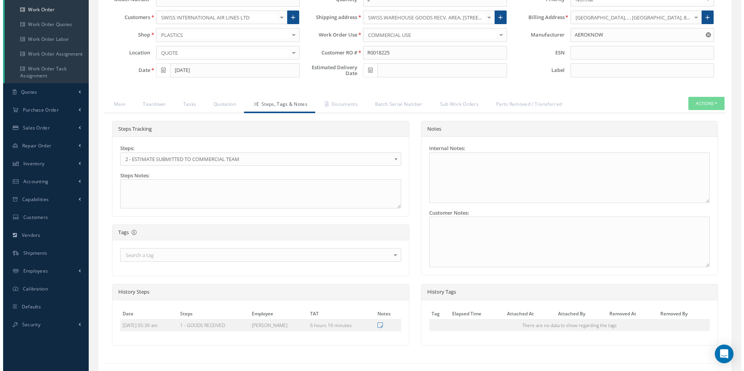
scroll to position [153, 0]
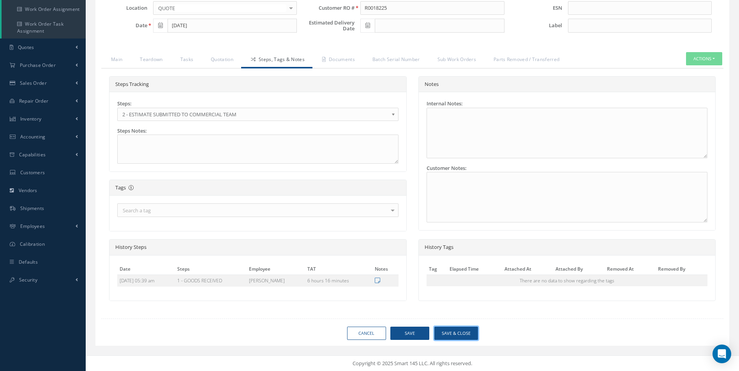
click at [466, 333] on button "Save & Close" at bounding box center [456, 334] width 44 height 14
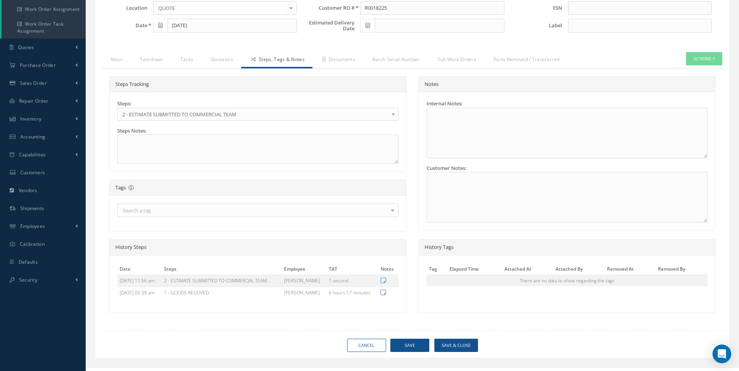
type input "AEROKNOW"
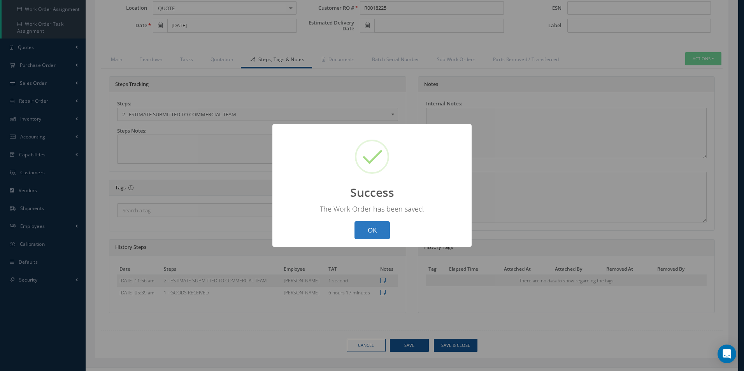
click at [380, 232] on button "OK" at bounding box center [372, 231] width 35 height 18
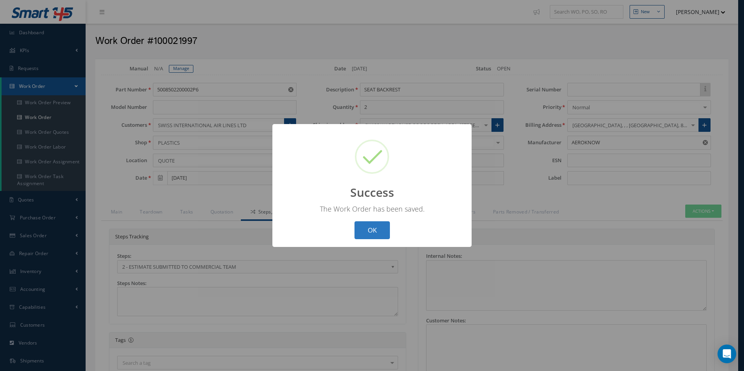
select select "25"
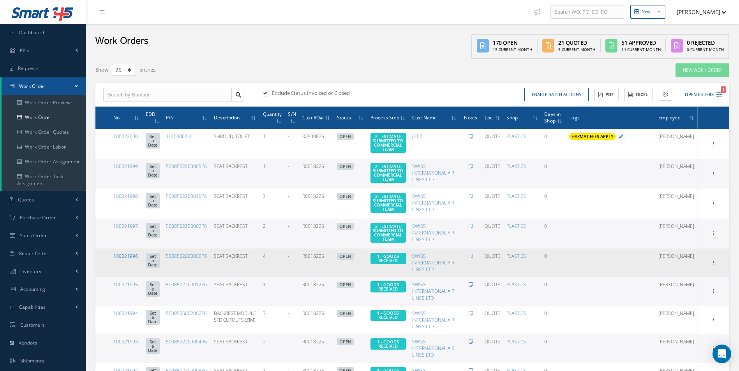
click at [125, 260] on link "100021996" at bounding box center [125, 256] width 25 height 7
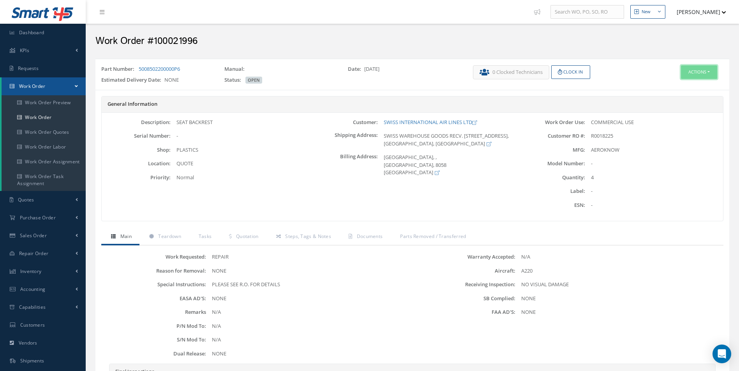
click at [710, 70] on button "Actions" at bounding box center [699, 72] width 36 height 14
click at [690, 83] on link "Edit" at bounding box center [687, 87] width 62 height 11
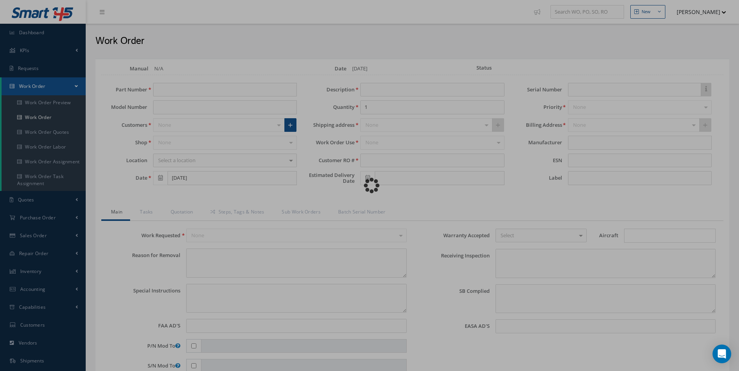
type input "5008502200000P6"
type input "SEAT BACKREST"
type input "4"
type input "R0018225"
type textarea "NONE"
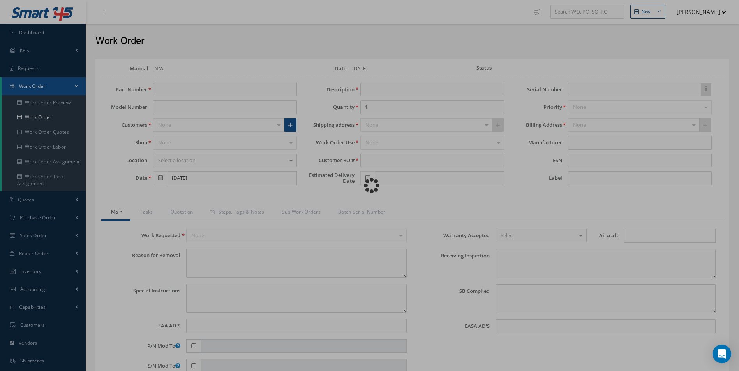
type textarea "PLEASE SEE R.O. FOR DETAILS"
type input "NONE"
type textarea "NO VISUAL DAMAGE"
type textarea "NONE"
type input "NONE"
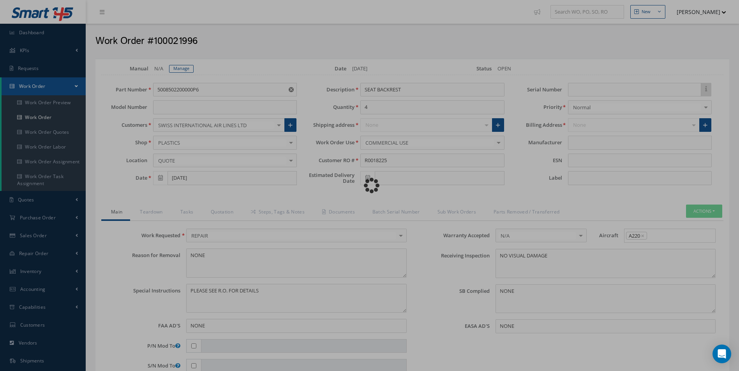
click at [370, 186] on div "Loading…" at bounding box center [370, 186] width 0 height 0
type input "AEROKNOW"
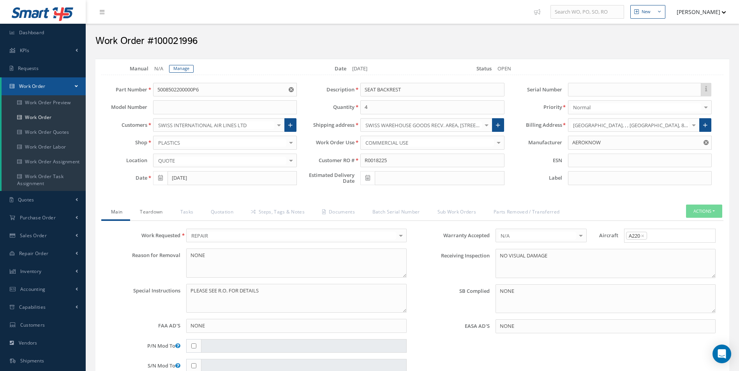
click at [148, 215] on link "Teardown" at bounding box center [150, 213] width 40 height 16
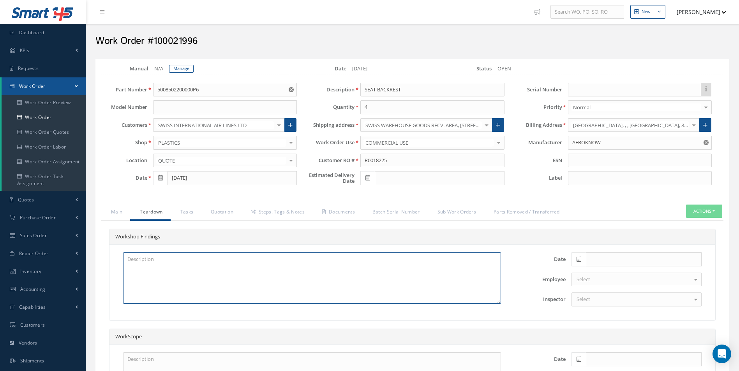
click at [160, 274] on textarea at bounding box center [312, 278] width 378 height 51
paste textarea "BACKREST LOWER DAMAGED BACKREST UPPER DAMAGED PREP AND REPAINT"
type textarea "BACKREST LOWER DAMAGED BACKREST UPPER DAMAGED PREP AND REPAINT"
click at [582, 258] on span at bounding box center [578, 260] width 14 height 14
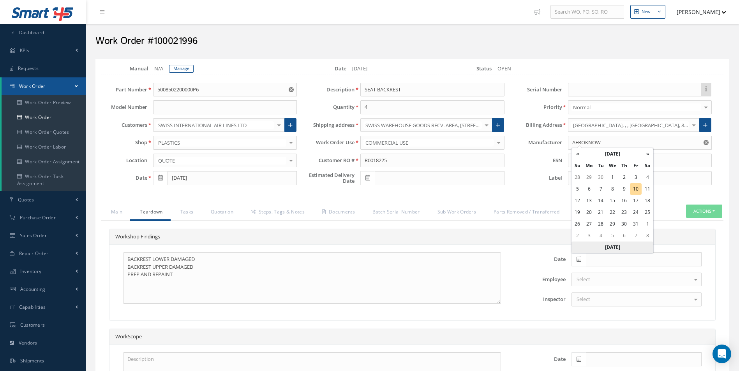
click at [627, 248] on th "Today" at bounding box center [612, 248] width 82 height 12
type input "[DATE]"
drag, startPoint x: 605, startPoint y: 298, endPoint x: 614, endPoint y: 332, distance: 34.6
click at [605, 298] on div "Select" at bounding box center [636, 300] width 130 height 14
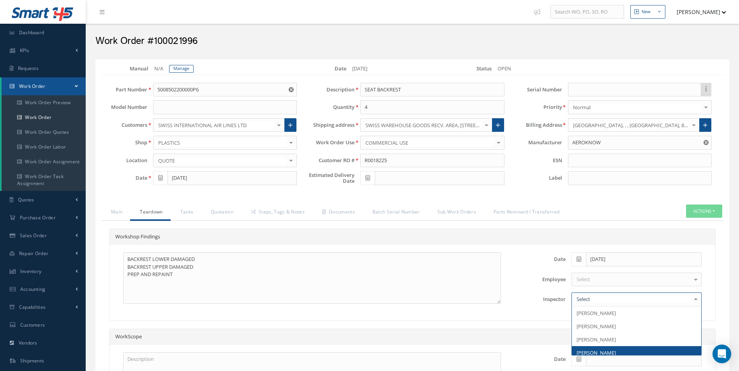
click at [612, 350] on span "[PERSON_NAME]" at bounding box center [595, 353] width 39 height 7
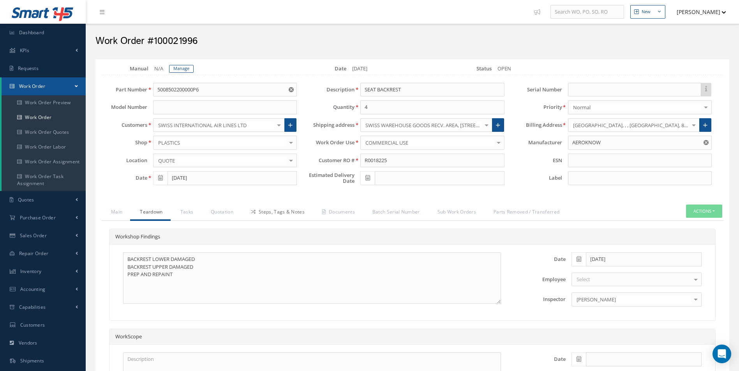
click at [271, 209] on link "Steps, Tags & Notes" at bounding box center [276, 213] width 71 height 16
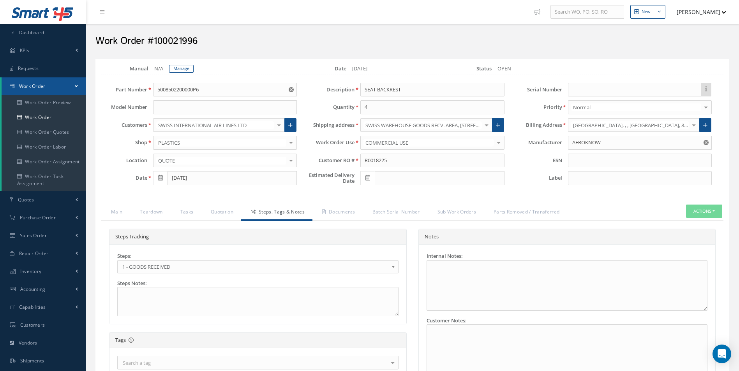
click at [142, 264] on span "1 - GOODS RECEIVED" at bounding box center [255, 266] width 266 height 9
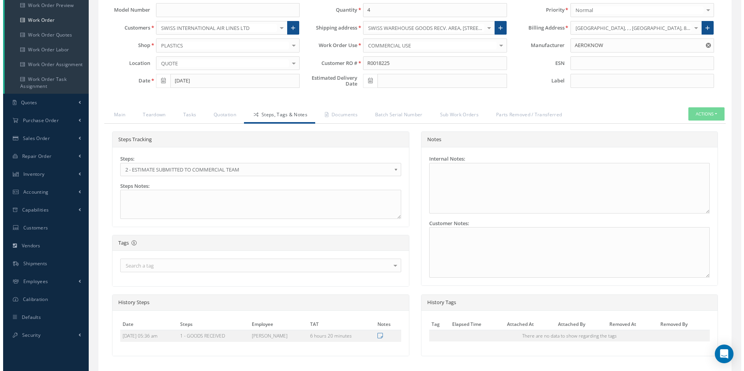
scroll to position [153, 0]
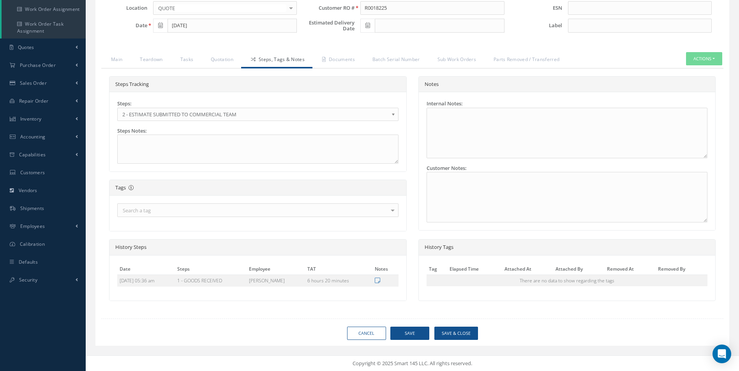
click at [473, 341] on div "Loading… Manual N/A Manage Date 10/10/2025 Status OPEN Part Number 500850220000…" at bounding box center [412, 126] width 634 height 440
click at [470, 333] on button "Save & Close" at bounding box center [456, 334] width 44 height 14
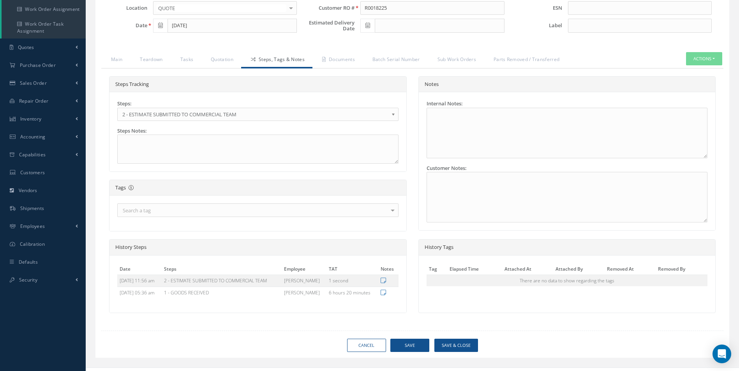
type input "AEROKNOW"
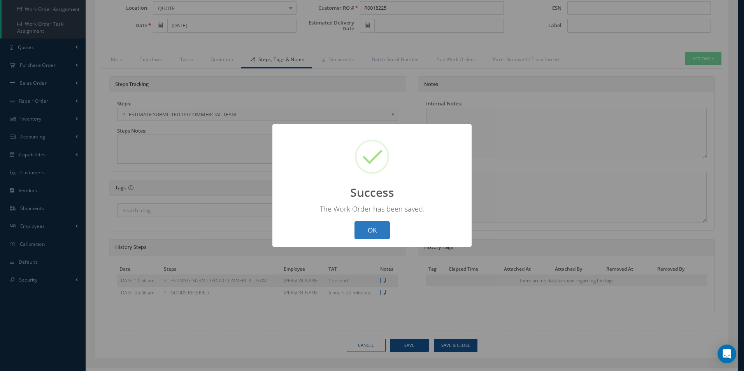
click at [368, 228] on button "OK" at bounding box center [372, 231] width 35 height 18
select select "25"
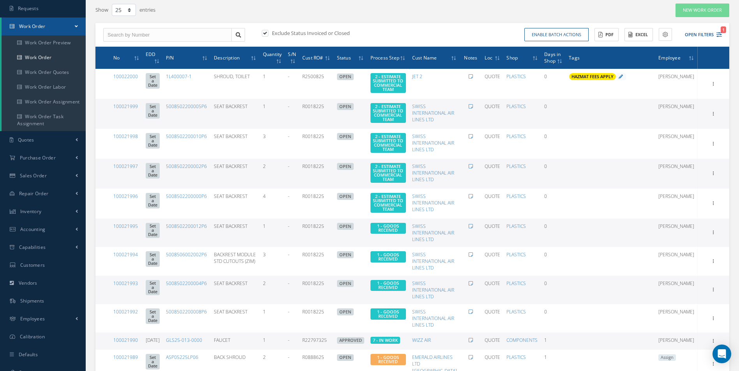
scroll to position [117, 0]
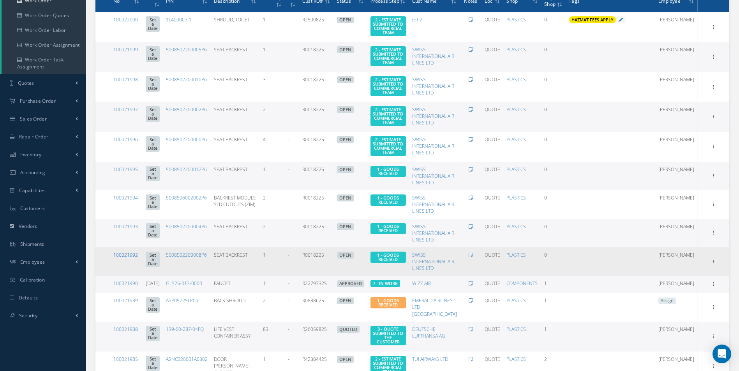
click at [130, 259] on link "100021992" at bounding box center [125, 255] width 25 height 7
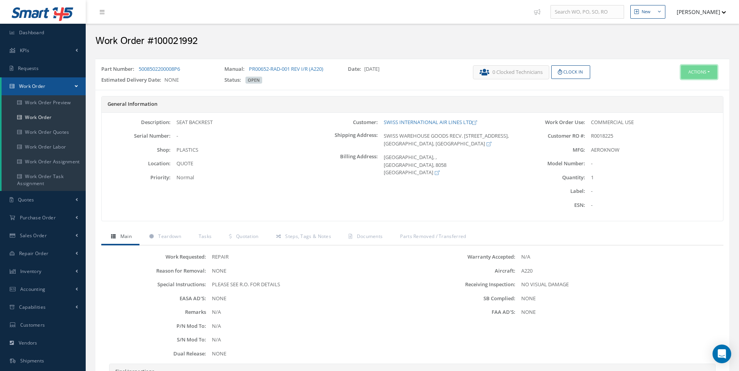
click at [695, 69] on button "Actions" at bounding box center [699, 72] width 36 height 14
click at [676, 88] on link "Edit" at bounding box center [687, 87] width 62 height 11
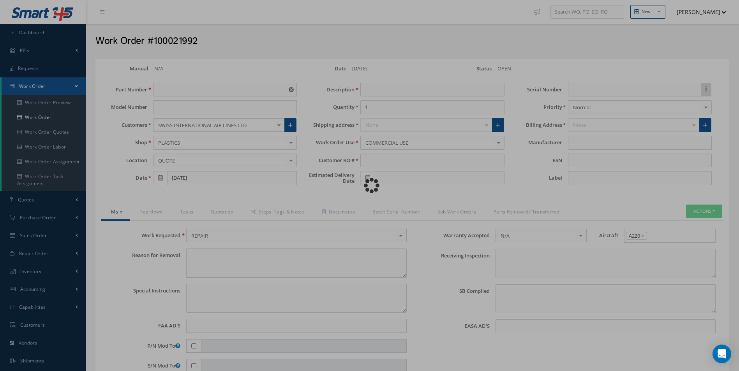
type input "5008502200008P6"
type input "SEAT BACKREST"
type input "R0018225"
type textarea "NONE"
type textarea "PLEASE SEE R.O. FOR DETAILS"
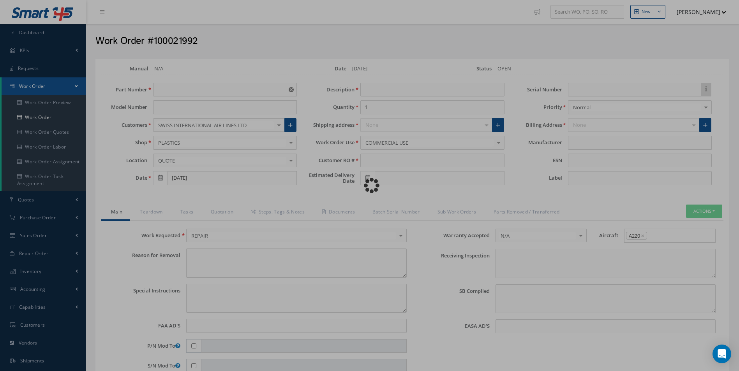
type input "NONE"
type textarea "NO VISUAL DAMAGE"
type textarea "NONE"
type input "NONE"
type input "AEROKNOW"
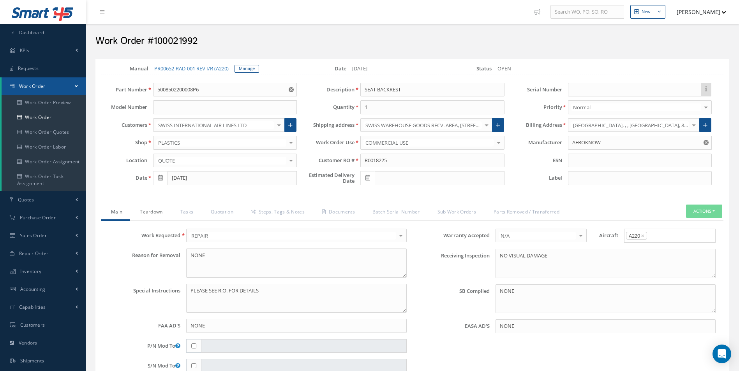
click at [148, 218] on link "Teardown" at bounding box center [150, 213] width 40 height 16
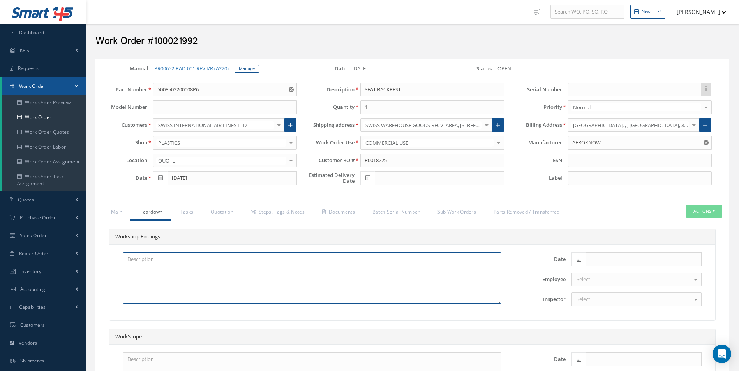
click at [162, 289] on textarea at bounding box center [312, 278] width 378 height 51
paste textarea "BACKREST LOWER DAMAGED BACKREST UPPER DAMAGED PREP AND REPAINT"
type textarea "BACKREST LOWER DAMAGED BACKREST UPPER DAMAGED PREP AND REPAINT"
click at [578, 262] on icon at bounding box center [578, 259] width 5 height 5
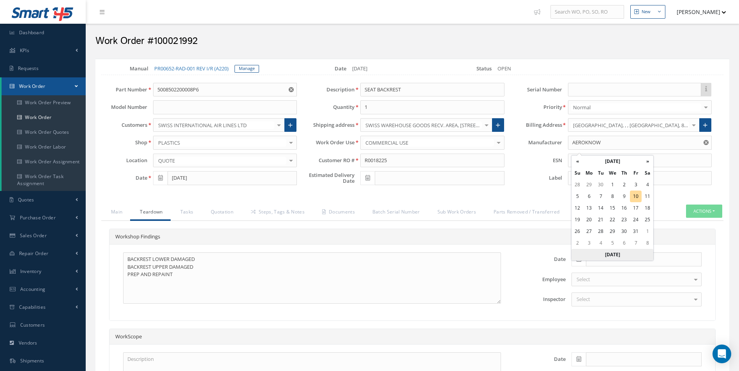
click at [591, 256] on th "Today" at bounding box center [612, 255] width 82 height 12
type input "[DATE]"
click at [598, 307] on div "Select" at bounding box center [636, 300] width 130 height 14
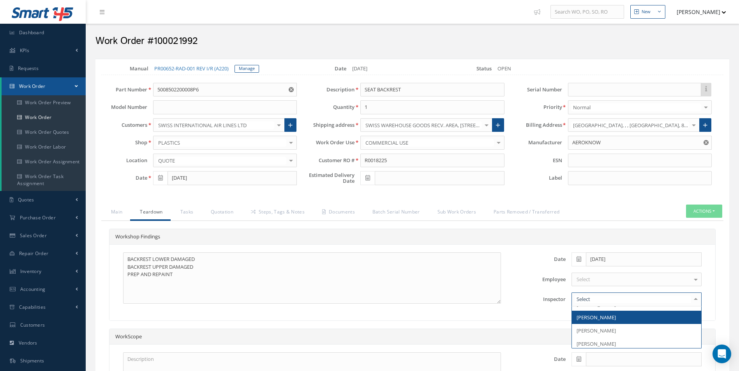
scroll to position [11, 0]
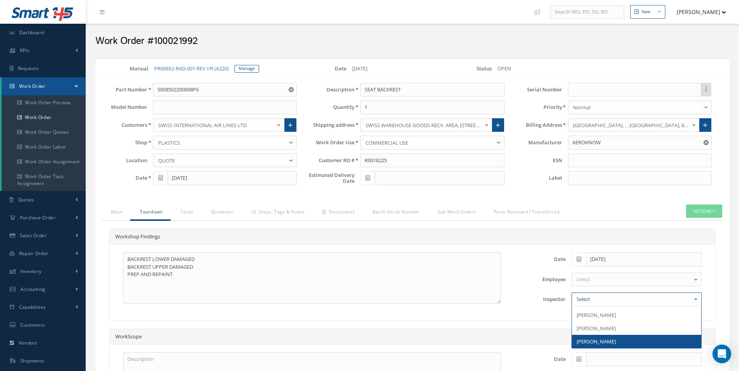
click at [604, 345] on span "[PERSON_NAME]" at bounding box center [595, 341] width 39 height 7
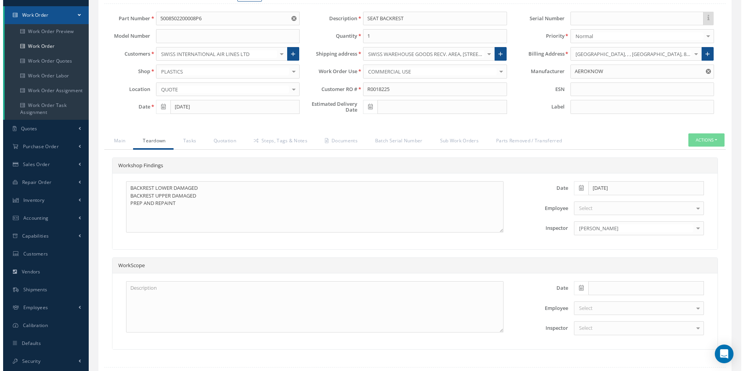
scroll to position [127, 0]
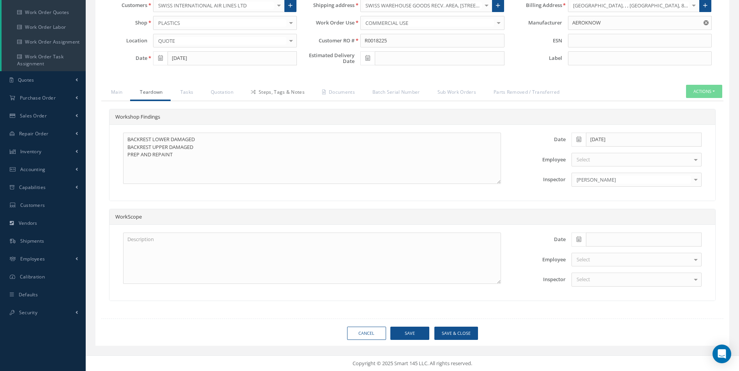
click at [271, 95] on link "Steps, Tags & Notes" at bounding box center [276, 93] width 71 height 16
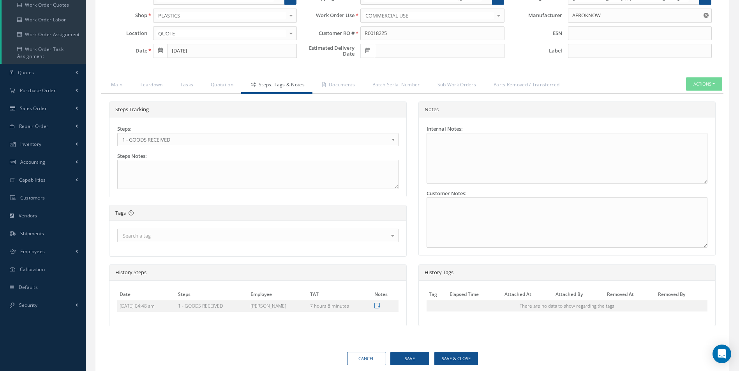
click at [199, 144] on span "1 - GOODS RECEIVED" at bounding box center [255, 139] width 266 height 9
click at [465, 366] on button "Save & Close" at bounding box center [456, 359] width 44 height 14
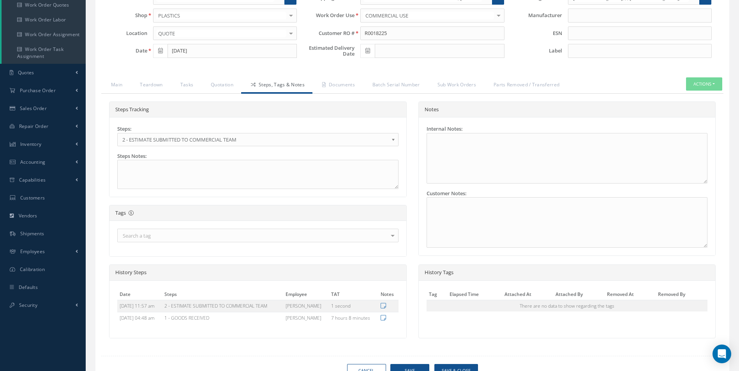
type input "AEROKNOW"
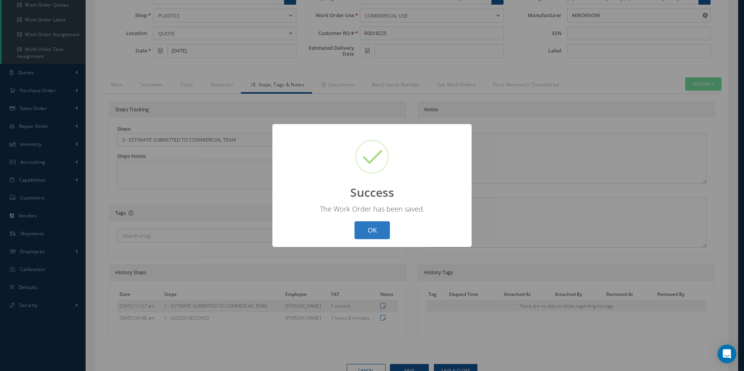
click at [369, 230] on button "OK" at bounding box center [372, 231] width 35 height 18
select select "25"
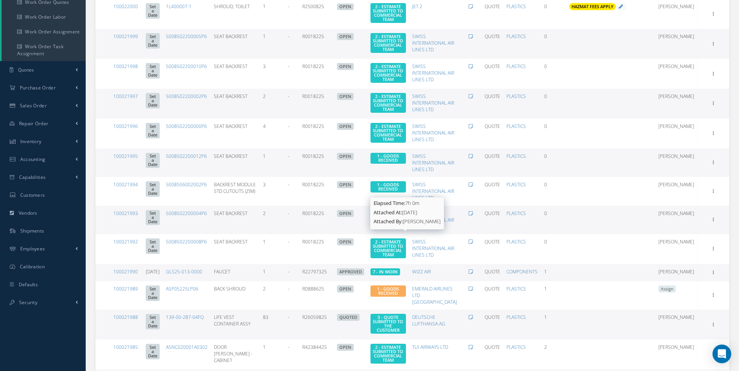
scroll to position [117, 0]
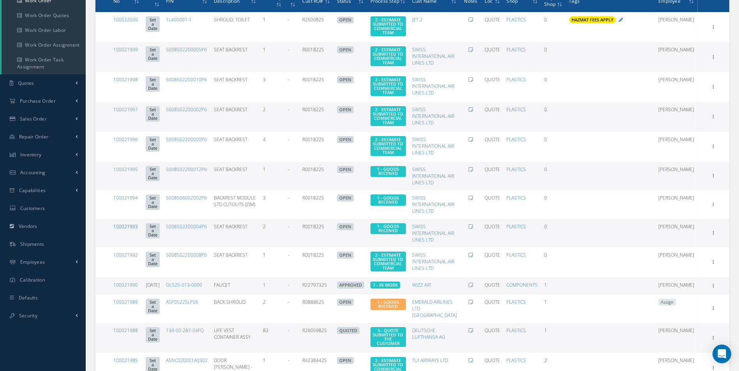
click at [134, 230] on link "100021993" at bounding box center [125, 227] width 25 height 7
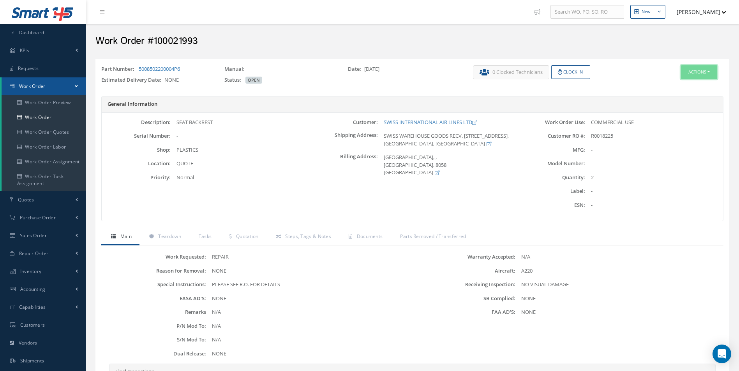
click at [703, 69] on button "Actions" at bounding box center [699, 72] width 36 height 14
click at [671, 87] on link "Edit" at bounding box center [687, 87] width 62 height 11
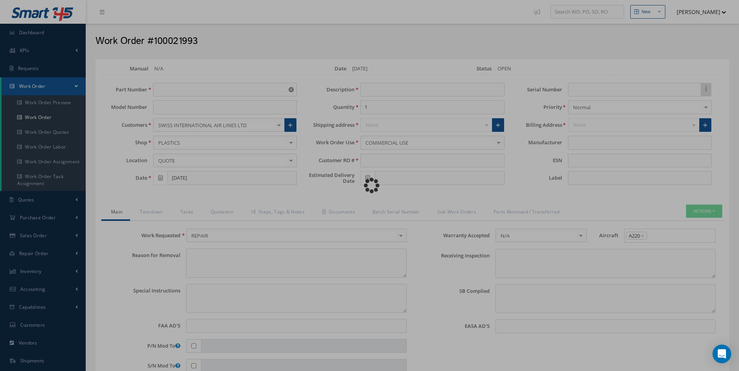
type input "5008502200004P6"
type input "SEAT BACKREST"
type input "2"
type input "R0018225"
type textarea "NONE"
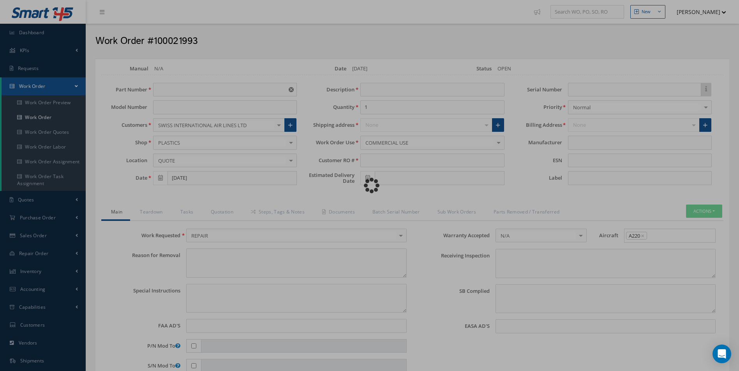
type textarea "PLEASE SEE R.O. FOR DETAILS"
type input "NONE"
type textarea "NO VISUAL DAMAGE"
type textarea "NONE"
type input "NONE"
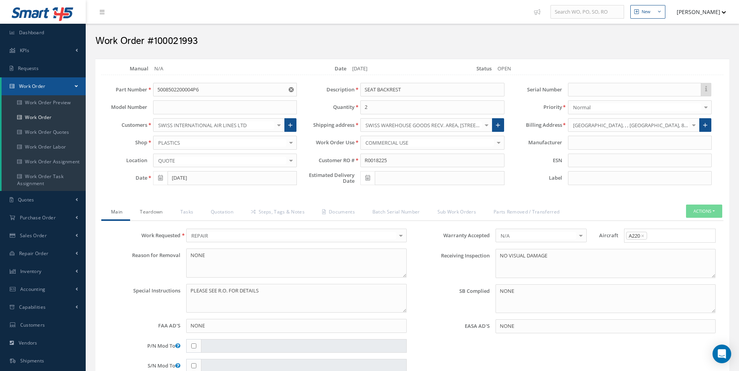
click at [151, 210] on link "Teardown" at bounding box center [150, 213] width 40 height 16
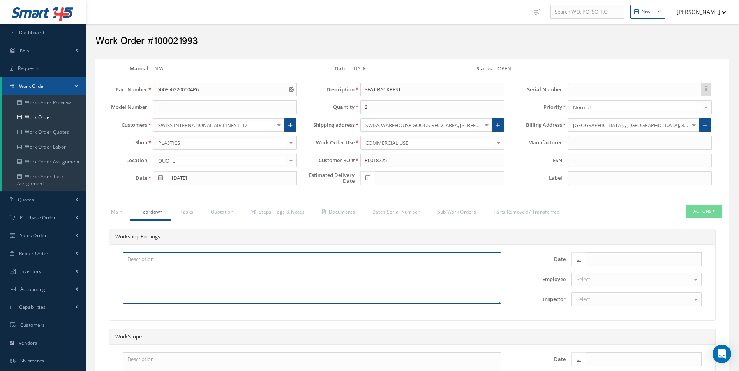
click at [156, 276] on textarea at bounding box center [312, 278] width 378 height 51
paste textarea "BACKREST LOWER DAMAGED BACKREST UPPER DAMAGED PREP AND REPAINT"
type textarea "BACKREST LOWER DAMAGED BACKREST UPPER DAMAGED PREP AND REPAINT"
click at [579, 260] on icon at bounding box center [578, 259] width 5 height 5
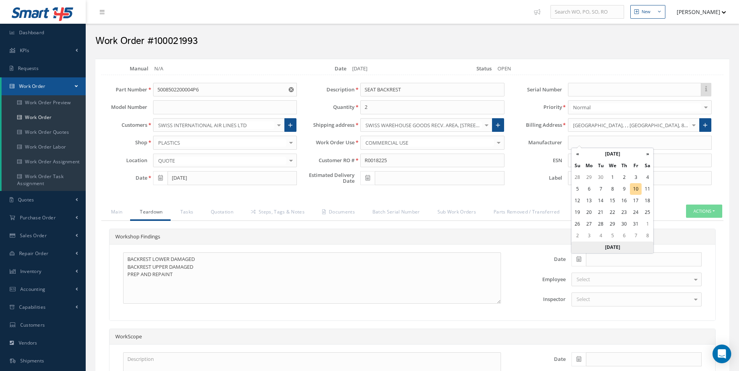
click at [608, 248] on th "[DATE]" at bounding box center [612, 248] width 82 height 12
type input "[DATE]"
click at [605, 297] on div "Select" at bounding box center [636, 300] width 130 height 14
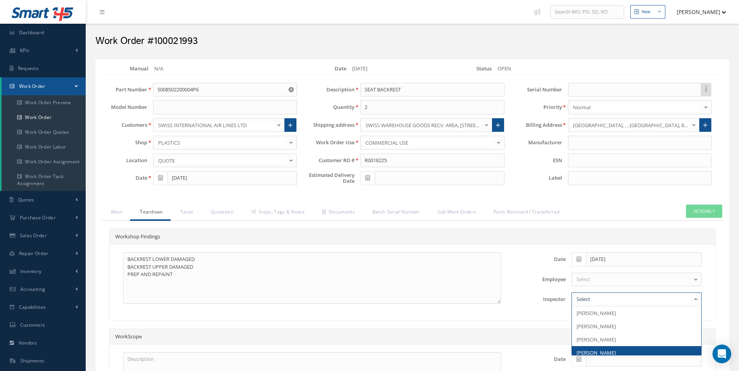
click at [604, 348] on span "[PERSON_NAME]" at bounding box center [636, 353] width 129 height 13
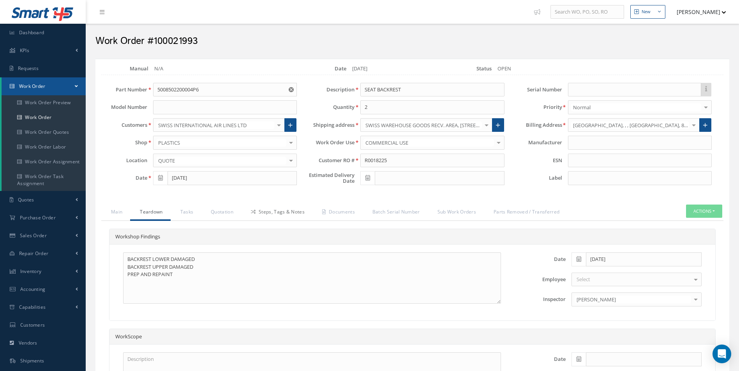
click at [285, 211] on link "Steps, Tags & Notes" at bounding box center [276, 213] width 71 height 16
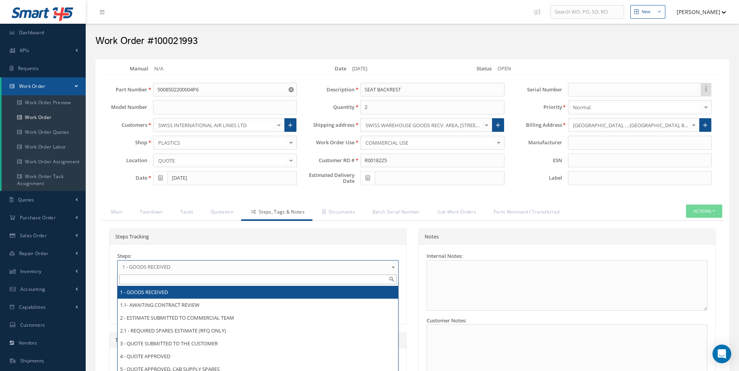
click at [186, 269] on span "1 - GOODS RECEIVED" at bounding box center [255, 266] width 266 height 9
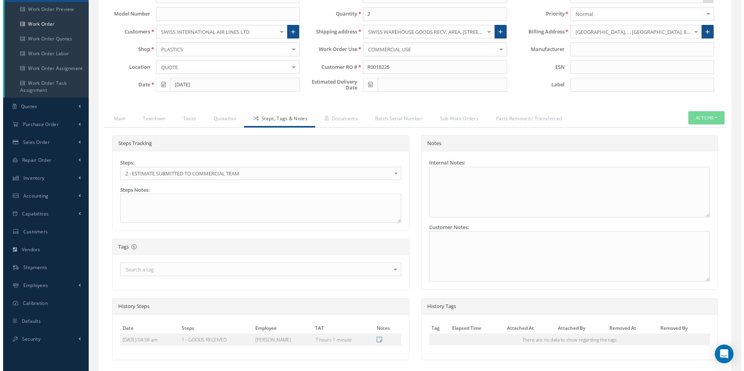
scroll to position [153, 0]
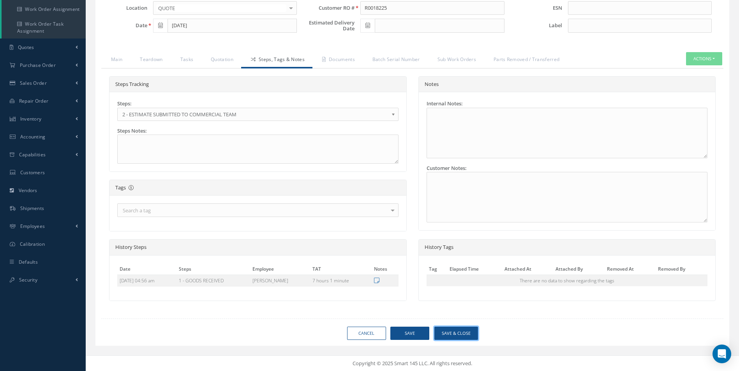
click at [465, 333] on button "Save & Close" at bounding box center [456, 334] width 44 height 14
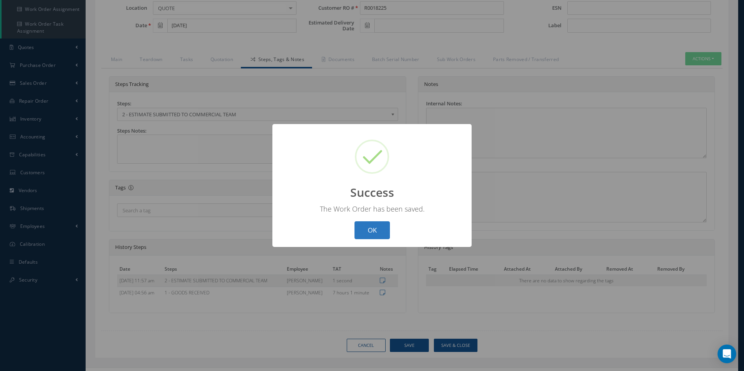
click at [370, 225] on button "OK" at bounding box center [372, 231] width 35 height 18
select select "25"
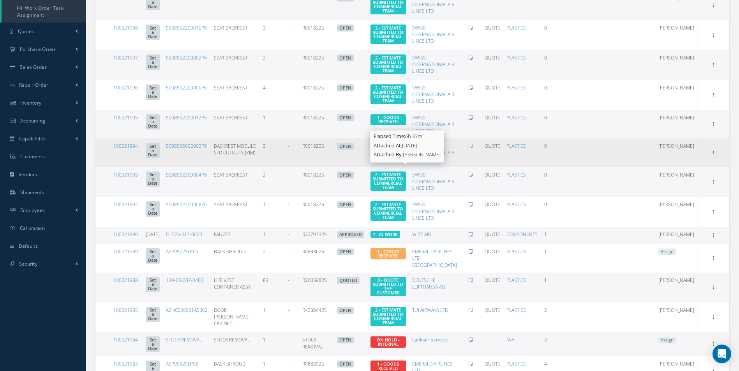
scroll to position [156, 0]
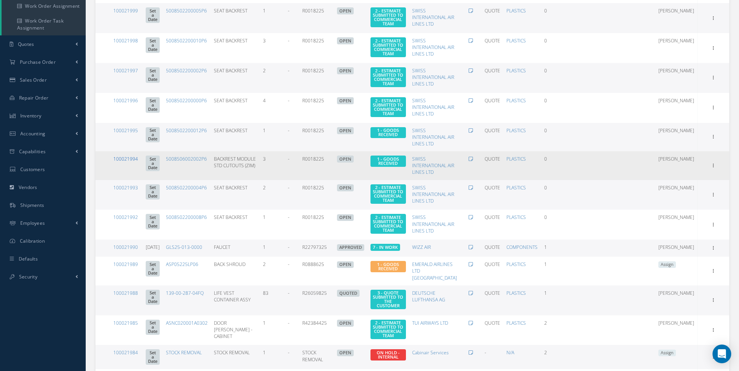
click at [124, 162] on link "100021994" at bounding box center [125, 159] width 25 height 7
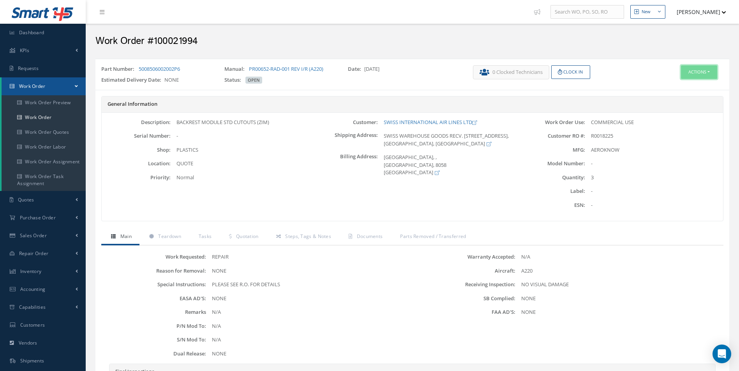
click at [704, 72] on button "Actions" at bounding box center [699, 72] width 36 height 14
click at [687, 83] on link "Edit" at bounding box center [687, 87] width 62 height 11
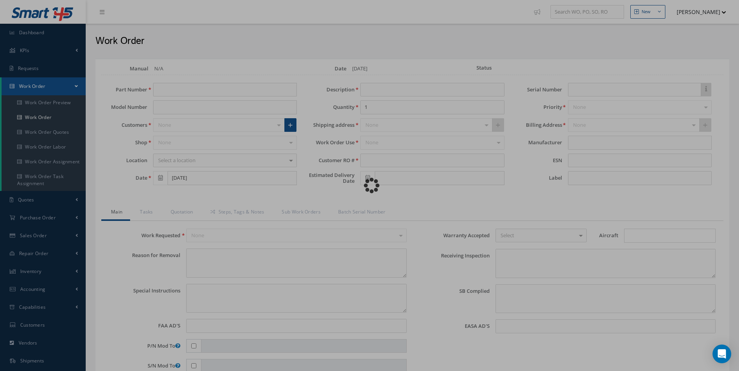
type input "5008506002002P6"
type input "BACKREST MODULE STD CUTOUTS (ZIM)"
type input "3"
type input "R0018225"
type textarea "NONE"
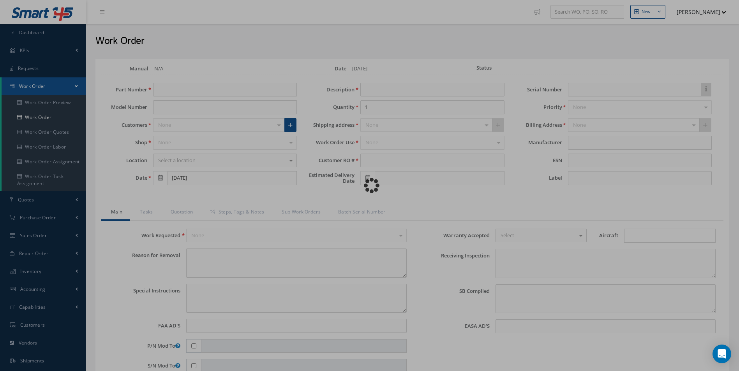
type textarea "PLEASE SEE R.O. FOR DETAILS"
type input "NONE"
type textarea "NO VISUAL DAMAGE"
type textarea "NONE"
type input "NONE"
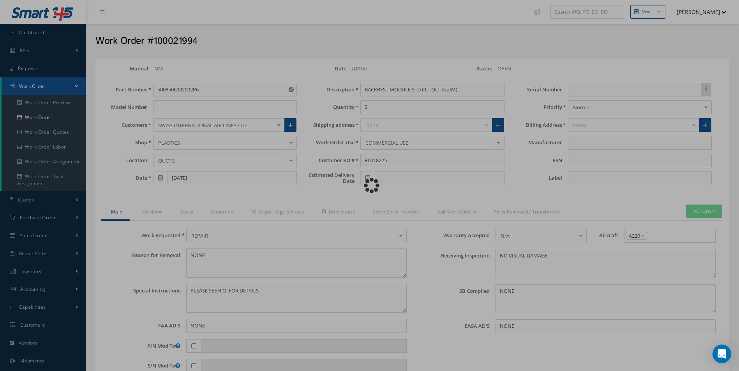
type input "AEROKNOW"
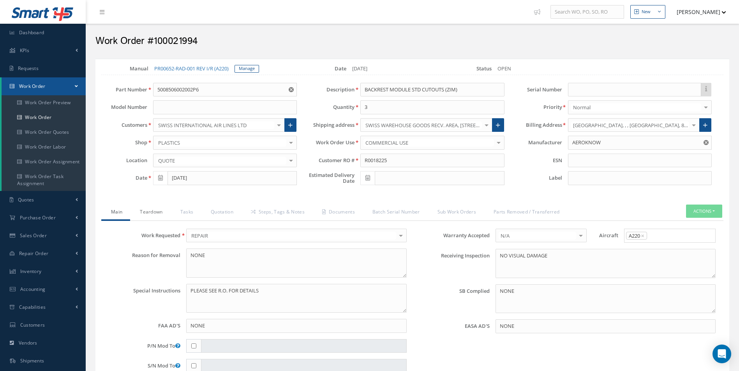
click at [151, 221] on link "Teardown" at bounding box center [150, 213] width 40 height 16
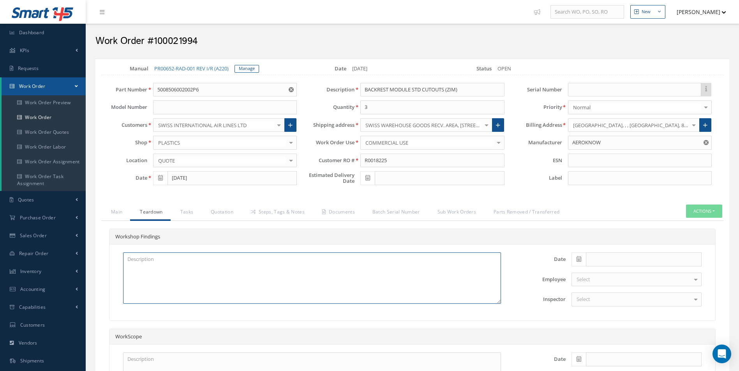
click at [176, 284] on textarea at bounding box center [312, 278] width 378 height 51
paste textarea "BACKREST LOWER DAMAGED BACKREST UPPER DAMAGED PREP AND REPAINT"
type textarea "BACKREST LOWER DAMAGED BACKREST UPPER DAMAGED PREP AND REPAINT"
click at [578, 262] on icon at bounding box center [578, 259] width 5 height 5
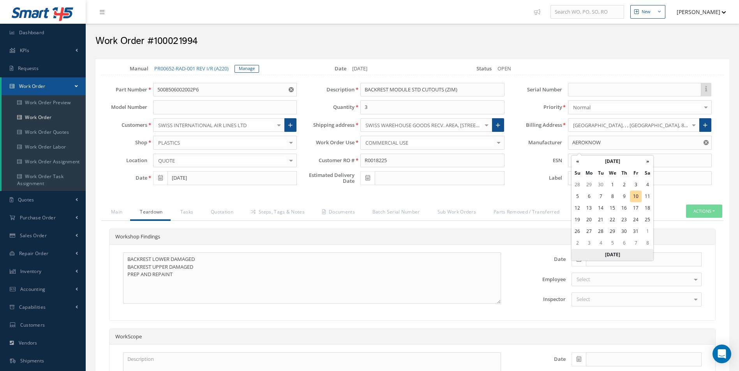
click at [602, 257] on th "[DATE]" at bounding box center [612, 255] width 82 height 12
type input "[DATE]"
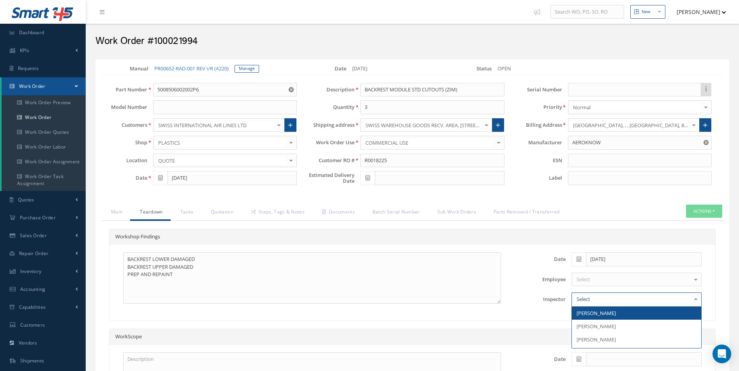
click at [595, 307] on div at bounding box center [636, 300] width 130 height 14
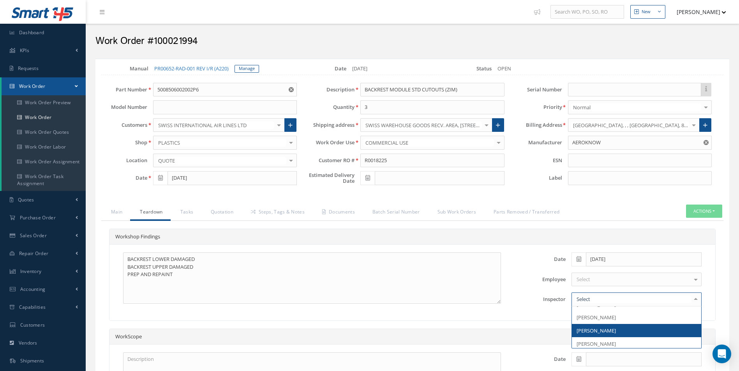
scroll to position [11, 0]
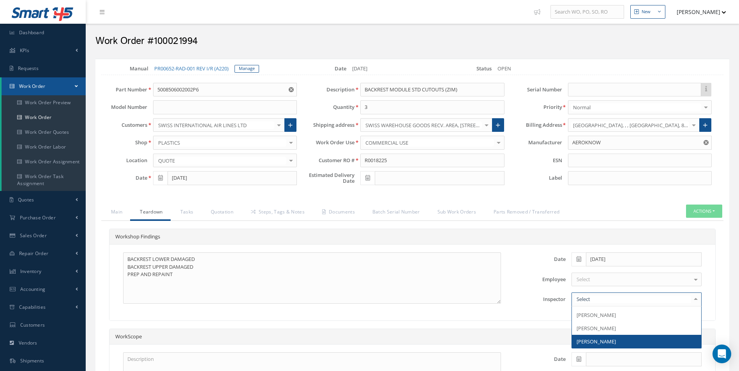
click at [593, 345] on span "[PERSON_NAME]" at bounding box center [636, 341] width 129 height 13
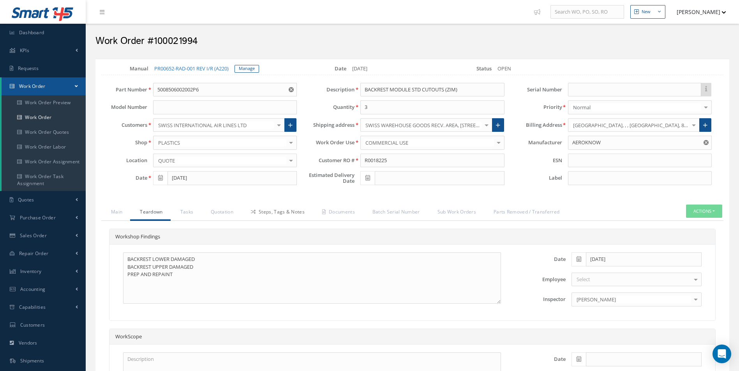
click at [283, 218] on link "Steps, Tags & Notes" at bounding box center [276, 213] width 71 height 16
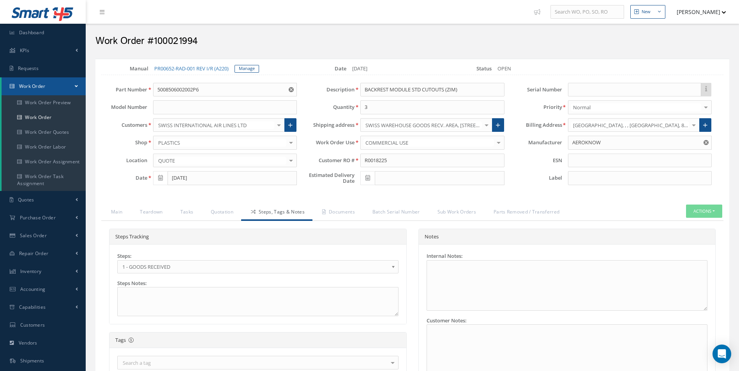
click at [193, 271] on span "1 - GOODS RECEIVED" at bounding box center [255, 266] width 266 height 9
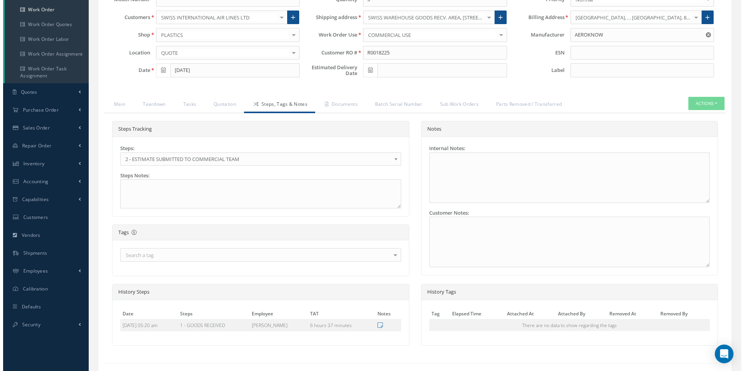
scroll to position [160, 0]
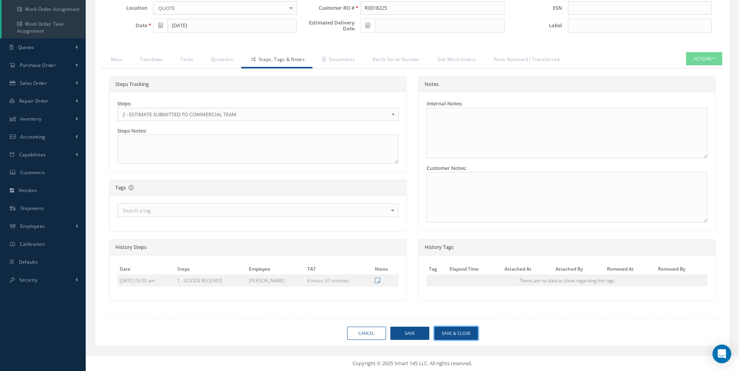
click at [465, 336] on button "Save & Close" at bounding box center [456, 334] width 44 height 14
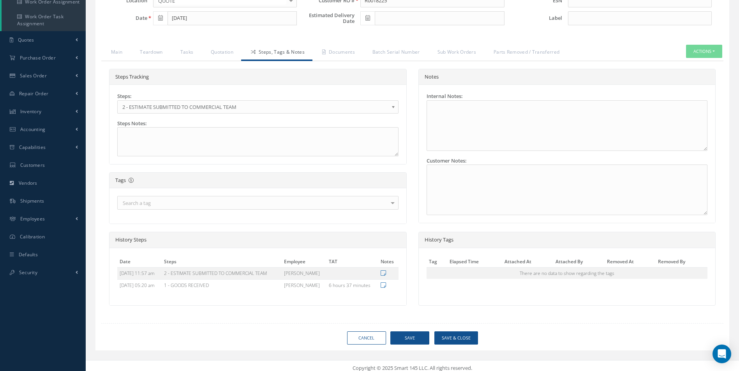
type input "AEROKNOW"
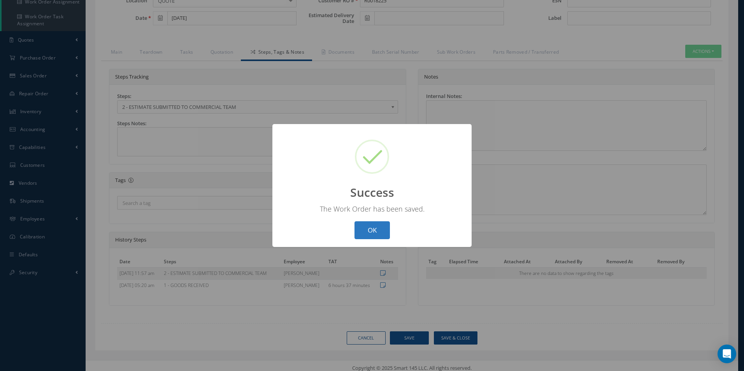
click at [371, 234] on button "OK" at bounding box center [372, 231] width 35 height 18
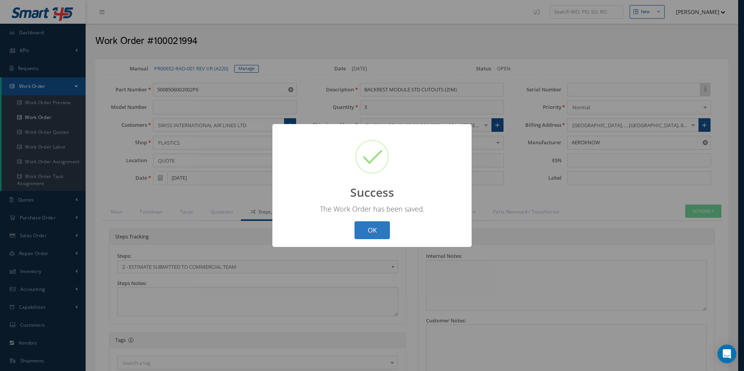
select select "25"
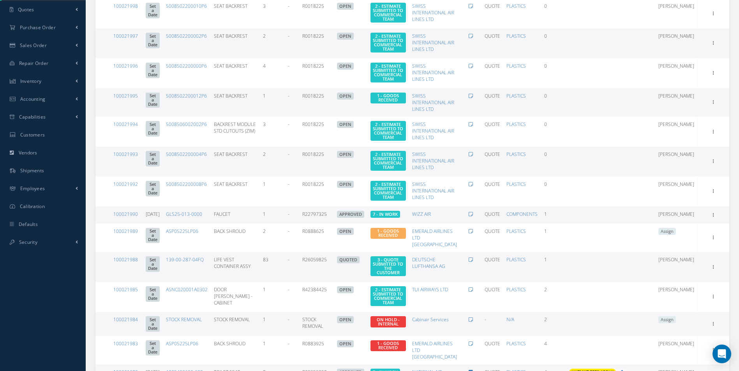
scroll to position [195, 0]
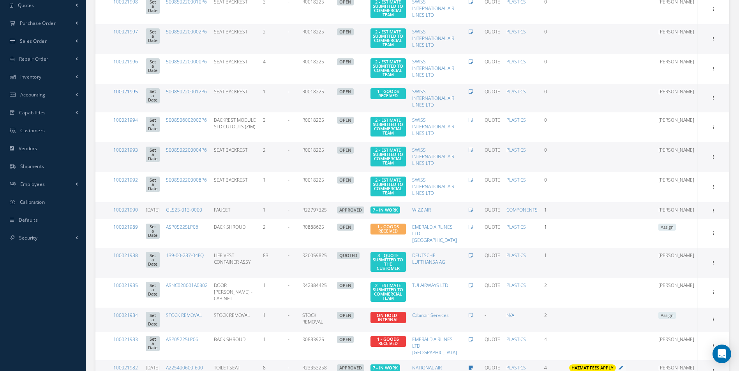
click at [134, 95] on link "100021995" at bounding box center [125, 91] width 25 height 7
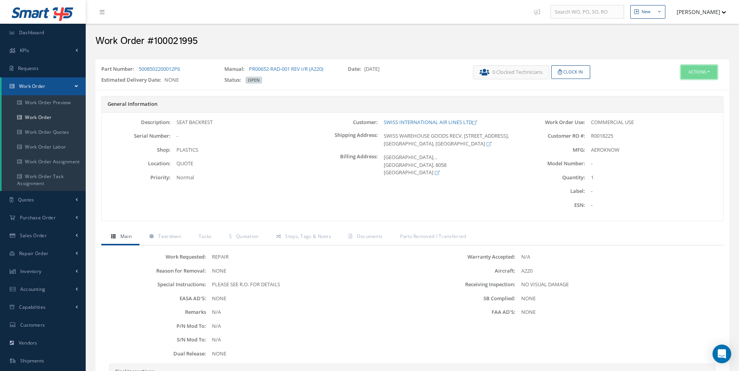
click at [699, 75] on button "Actions" at bounding box center [699, 72] width 36 height 14
click at [679, 87] on link "Edit" at bounding box center [687, 87] width 62 height 11
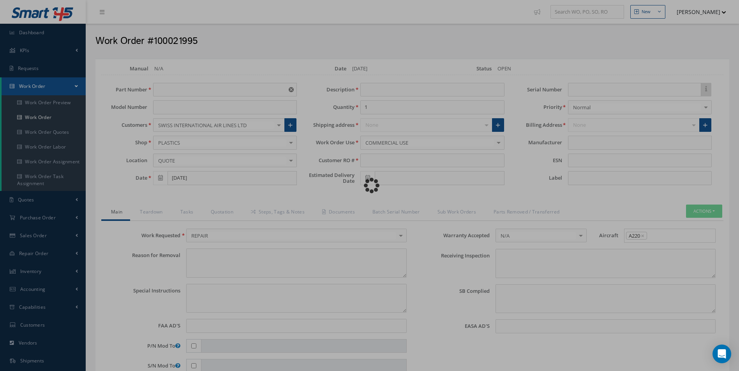
type input "5008502200012P6"
type input "SEAT BACKREST"
type input "R0018225"
type textarea "NONE"
type textarea "PLEASE SEE R.O. FOR DETAILS"
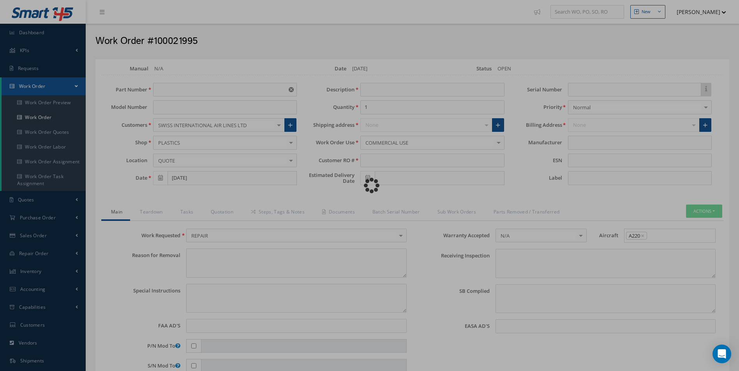
type input "NONE"
type textarea "NO VISUAL DAMAGE"
type textarea "NONE"
type input "NONE"
type input "AEROKNOW"
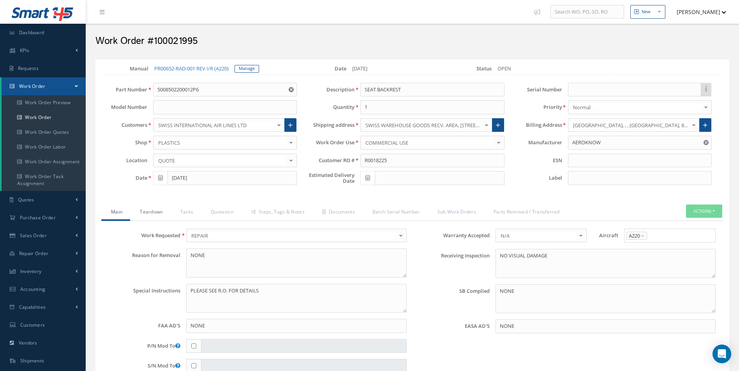
click at [153, 217] on link "Teardown" at bounding box center [150, 213] width 40 height 16
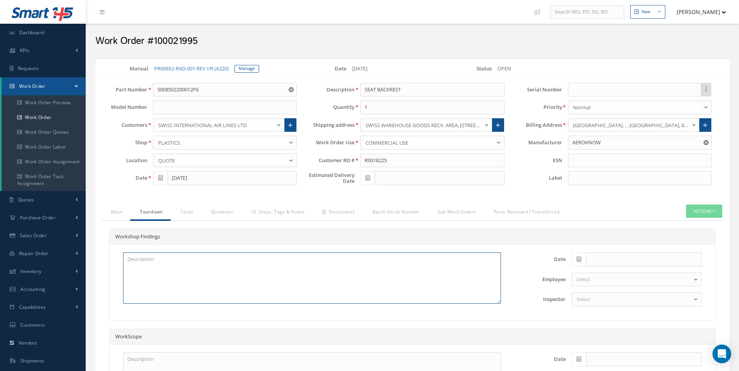
click at [150, 261] on textarea at bounding box center [312, 278] width 378 height 51
paste textarea "BACKREST LOWER DAMAGED BACKREST UPPER DAMAGED PREP AND REPAINT"
type textarea "BACKREST LOWER DAMAGED BACKREST UPPER DAMAGED PREP AND REPAINT"
click at [578, 262] on icon at bounding box center [578, 259] width 5 height 5
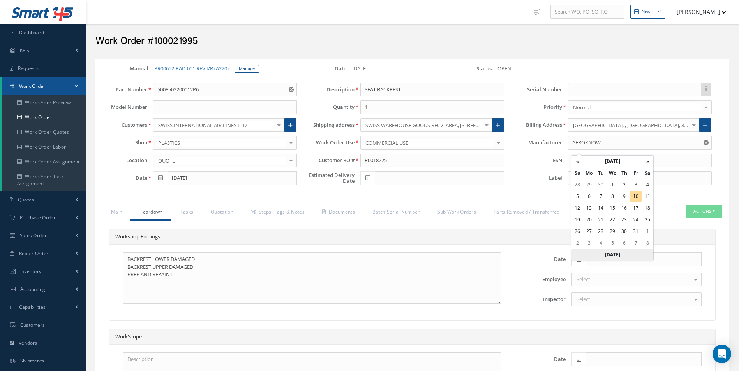
click at [620, 259] on th "Today" at bounding box center [612, 255] width 82 height 12
type input "[DATE]"
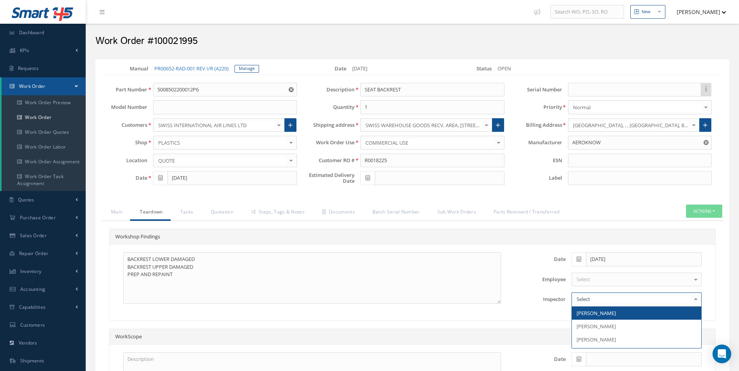
click at [596, 306] on div at bounding box center [636, 300] width 130 height 14
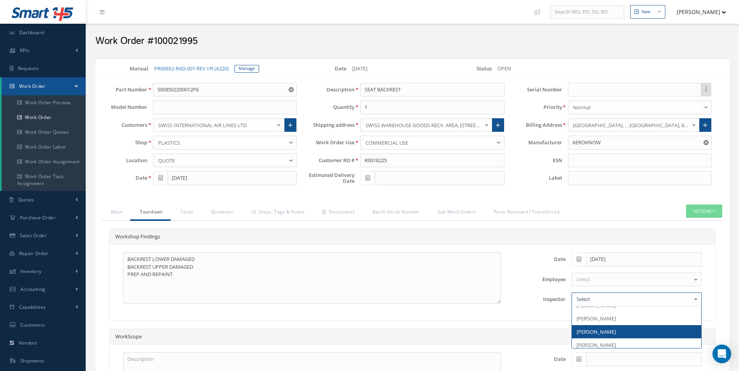
scroll to position [11, 0]
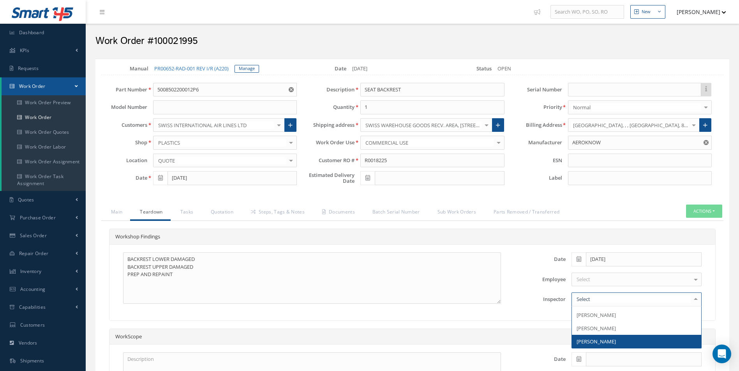
click at [610, 344] on span "[PERSON_NAME]" at bounding box center [636, 341] width 129 height 13
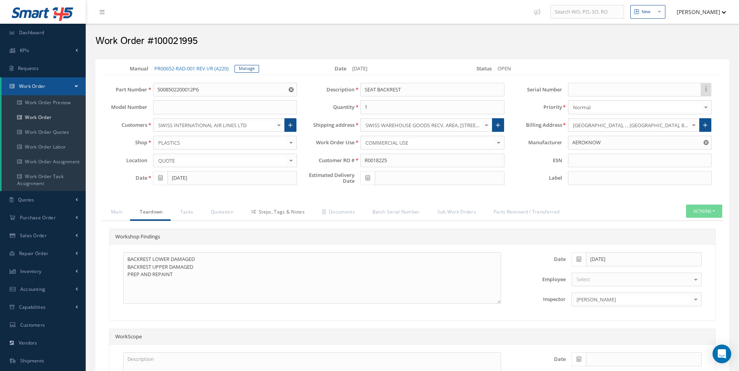
drag, startPoint x: 280, startPoint y: 215, endPoint x: 283, endPoint y: 223, distance: 8.3
click at [280, 215] on link "Steps, Tags & Notes" at bounding box center [276, 213] width 71 height 16
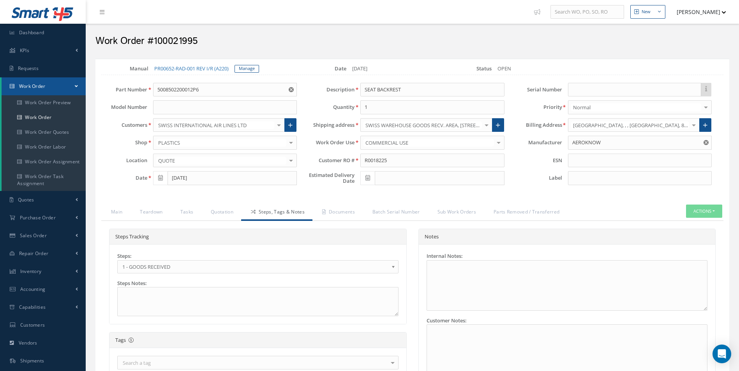
click at [165, 271] on span "1 - GOODS RECEIVED" at bounding box center [255, 266] width 266 height 9
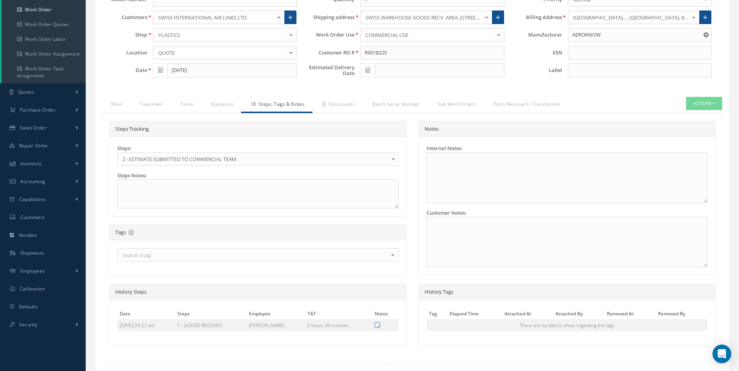
scroll to position [160, 0]
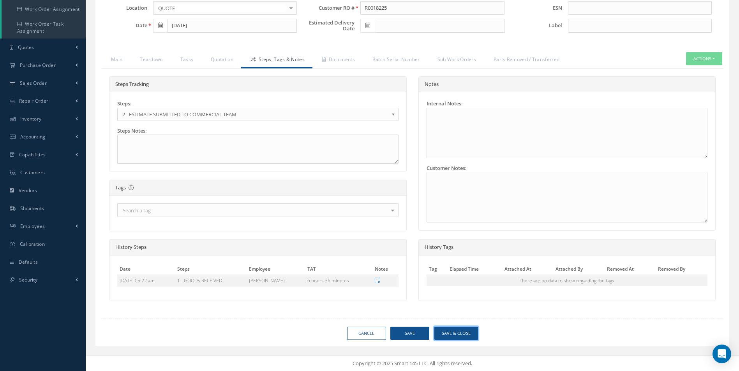
click at [466, 331] on button "Save & Close" at bounding box center [456, 334] width 44 height 14
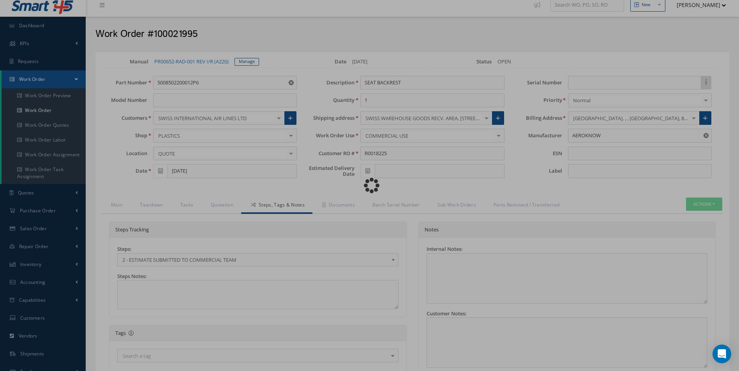
scroll to position [0, 0]
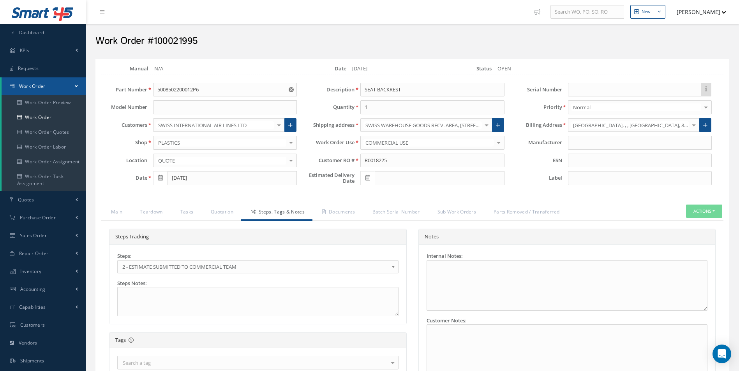
type input "AEROKNOW"
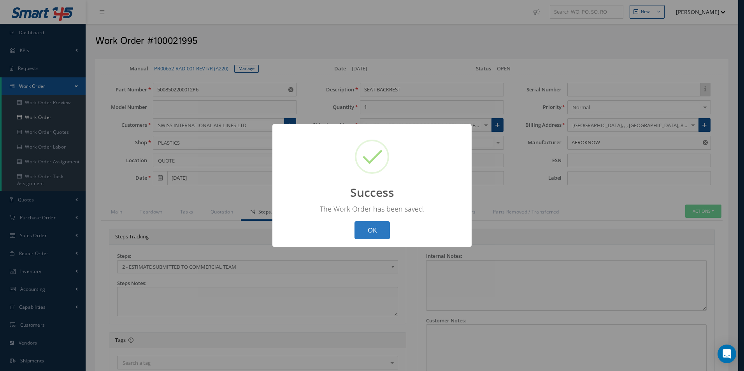
click at [375, 231] on button "OK" at bounding box center [372, 231] width 35 height 18
select select "25"
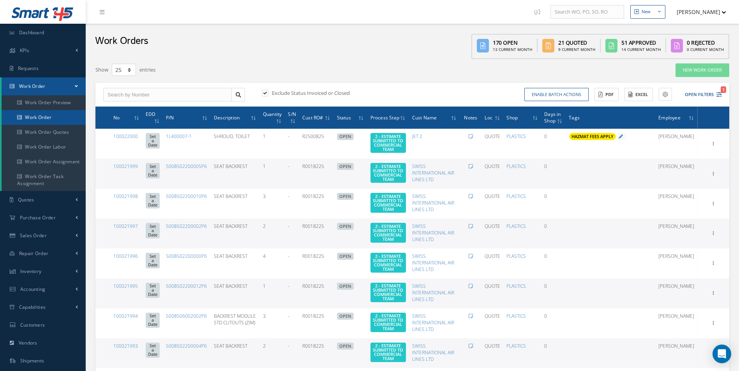
click at [39, 121] on link "Work Order" at bounding box center [44, 117] width 84 height 15
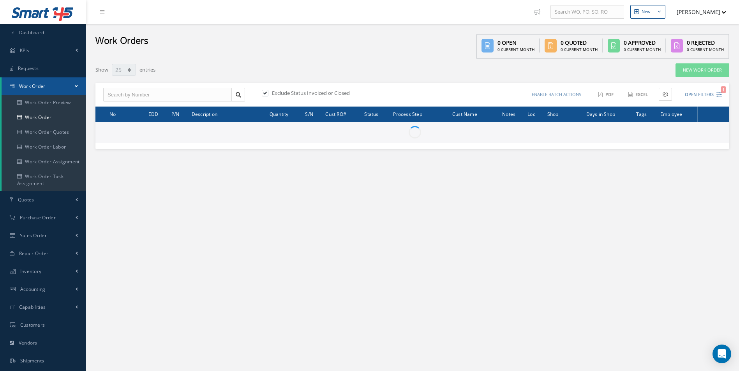
select select "25"
type input "All Work Request"
type input "All Work Performed"
type input "All Status"
type input "WO Part Status"
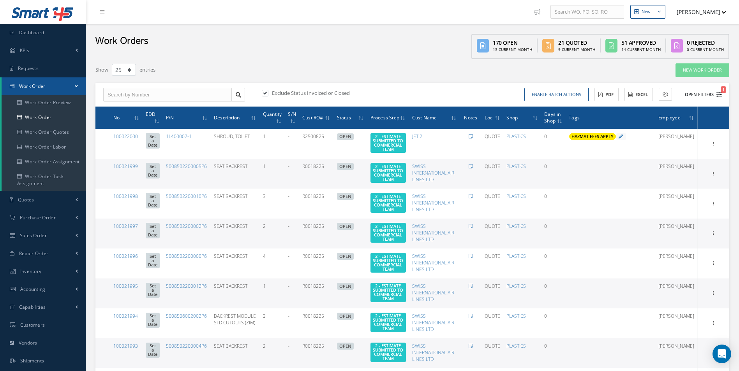
click at [716, 99] on button "Open Filters 1" at bounding box center [700, 94] width 44 height 13
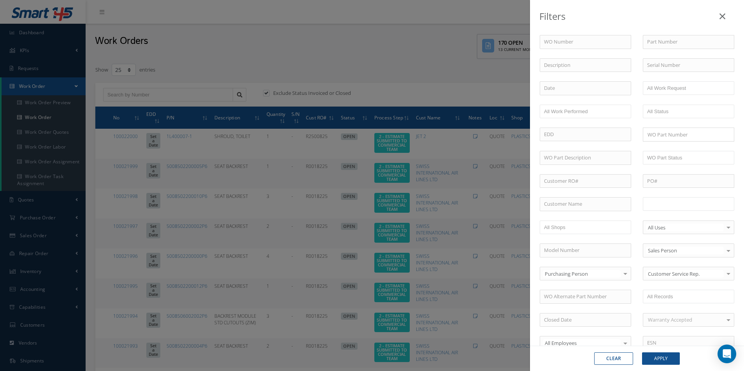
click at [672, 203] on input "text" at bounding box center [672, 204] width 49 height 10
drag, startPoint x: 667, startPoint y: 356, endPoint x: 663, endPoint y: 346, distance: 10.0
click at [666, 356] on button "Apply" at bounding box center [661, 359] width 38 height 12
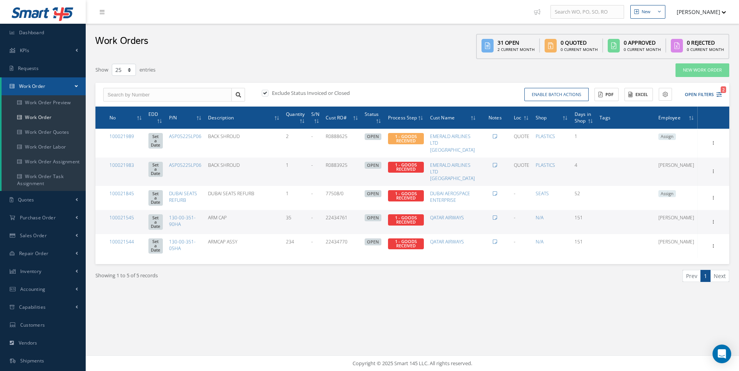
drag, startPoint x: 513, startPoint y: 350, endPoint x: 473, endPoint y: 365, distance: 43.1
click at [513, 350] on div "New New Work Order New Purchase Order New Customer Quote New Sales Order New Re…" at bounding box center [412, 185] width 653 height 371
